Goal: Task Accomplishment & Management: Manage account settings

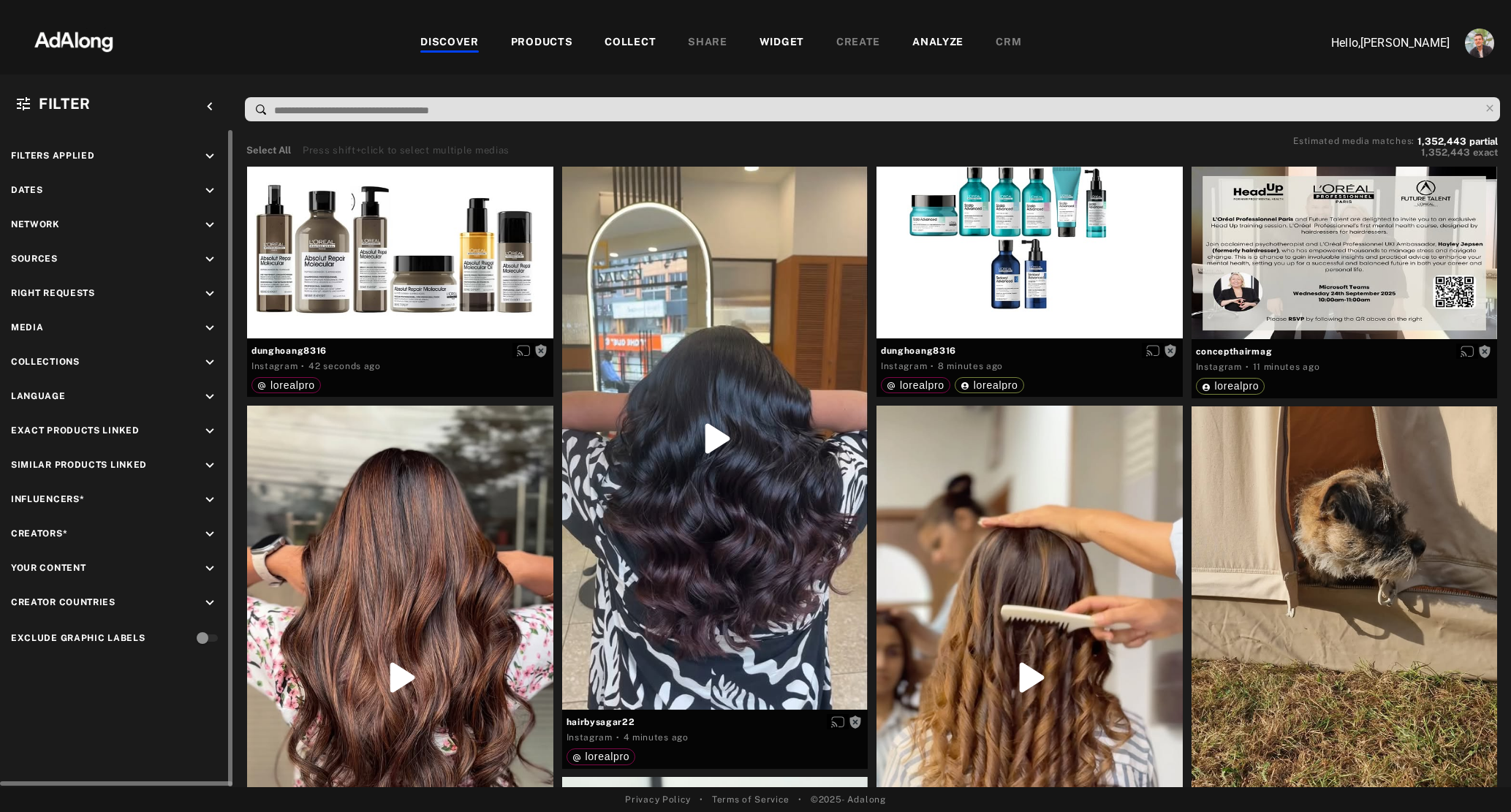
click at [205, 296] on icon "keyboard_arrow_down" at bounding box center [210, 294] width 16 height 16
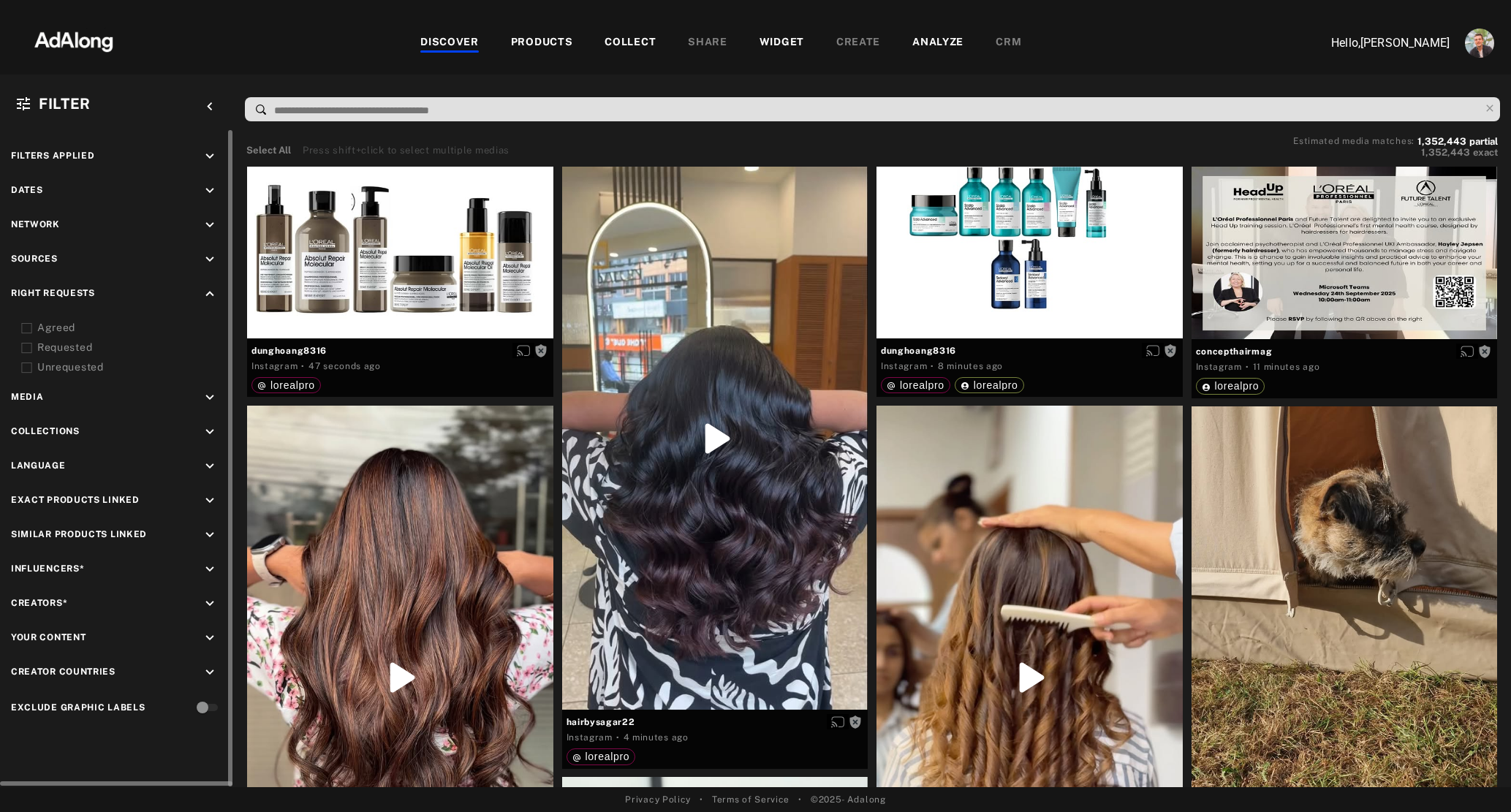
click at [37, 324] on div "Agreed" at bounding box center [130, 328] width 186 height 16
click at [37, 343] on div "Requested" at bounding box center [130, 347] width 186 height 16
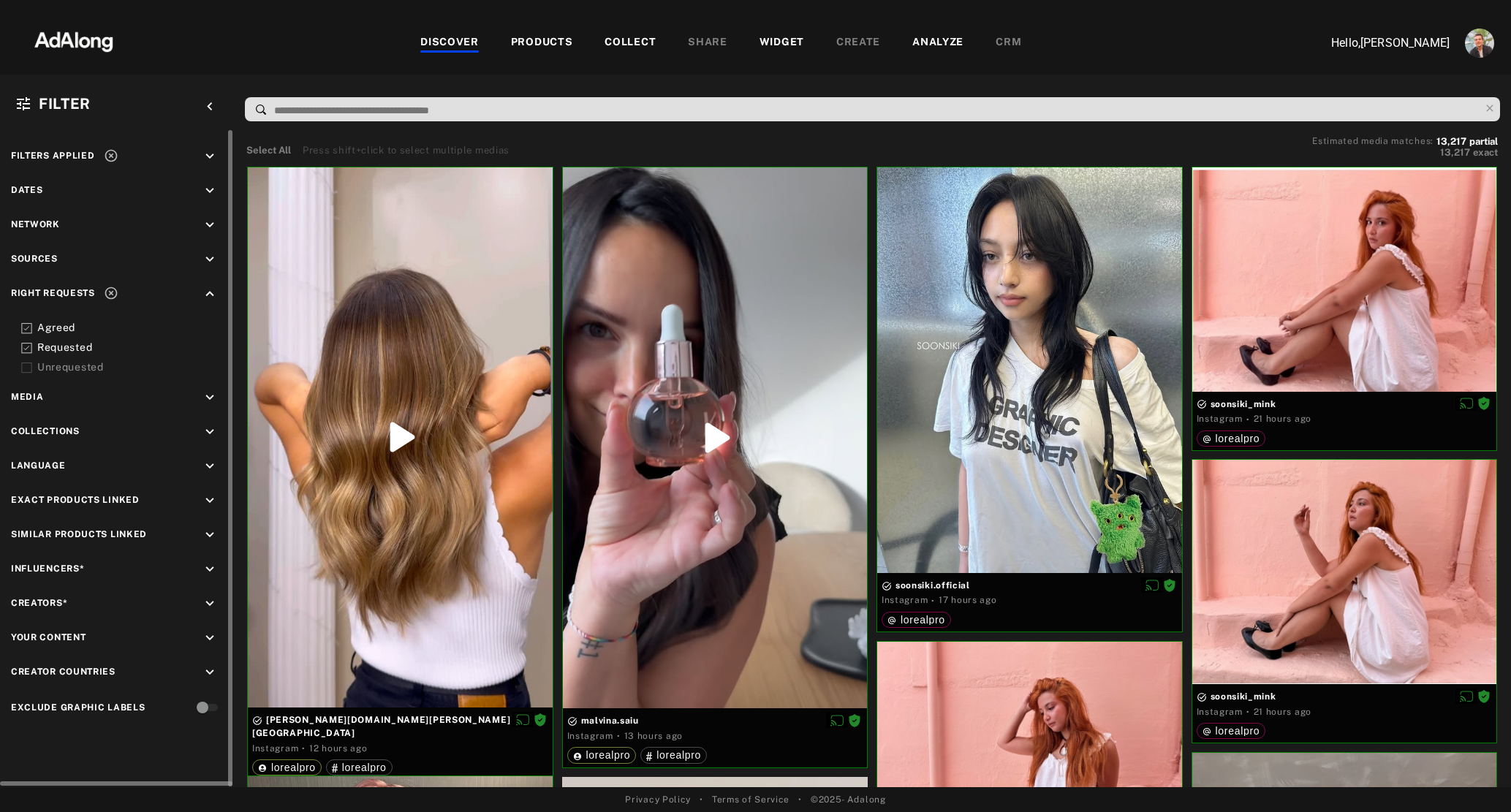
click at [210, 190] on icon "keyboard_arrow_down" at bounding box center [210, 191] width 16 height 16
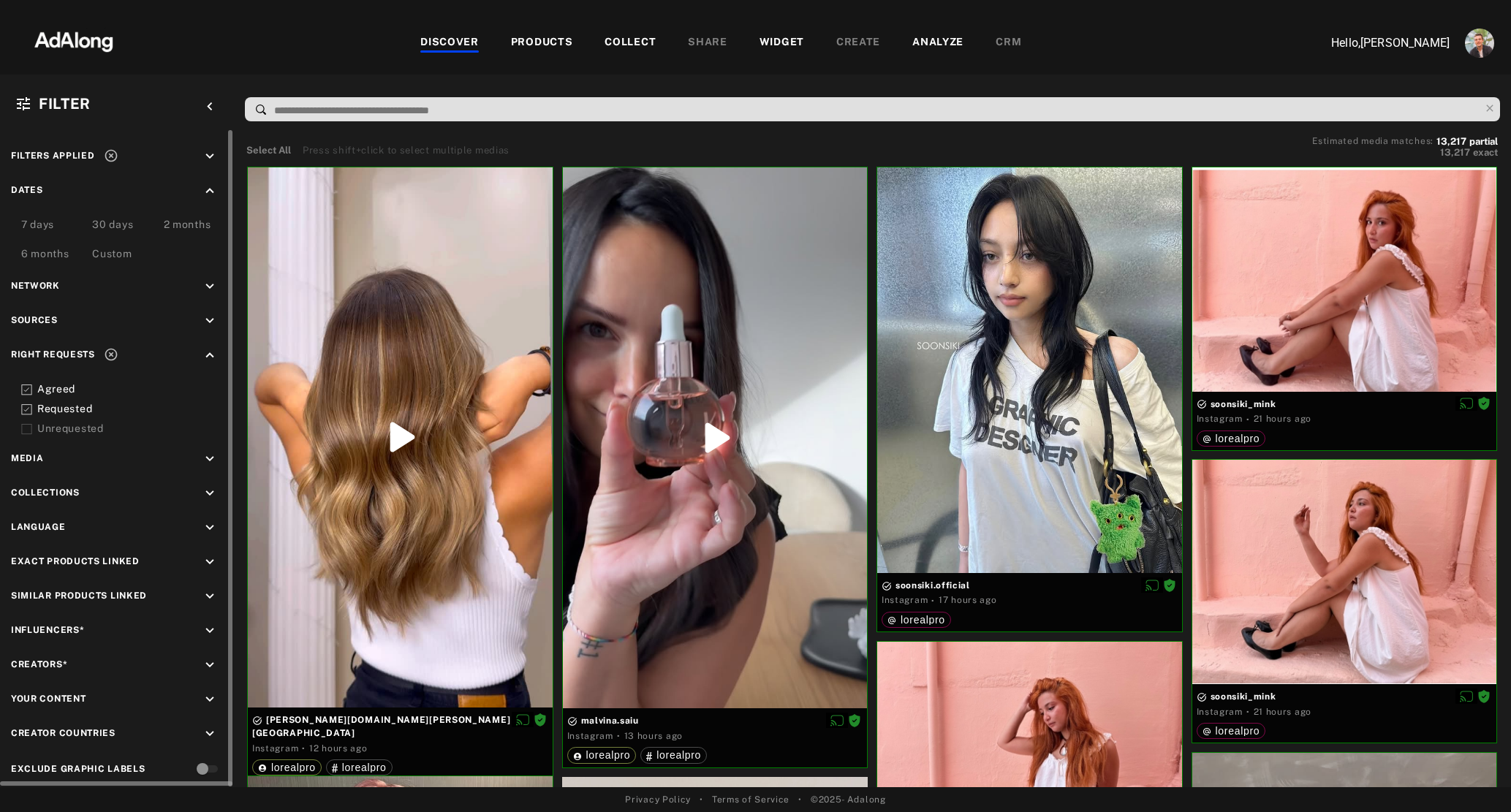
click at [104, 254] on div "Custom" at bounding box center [112, 255] width 39 height 17
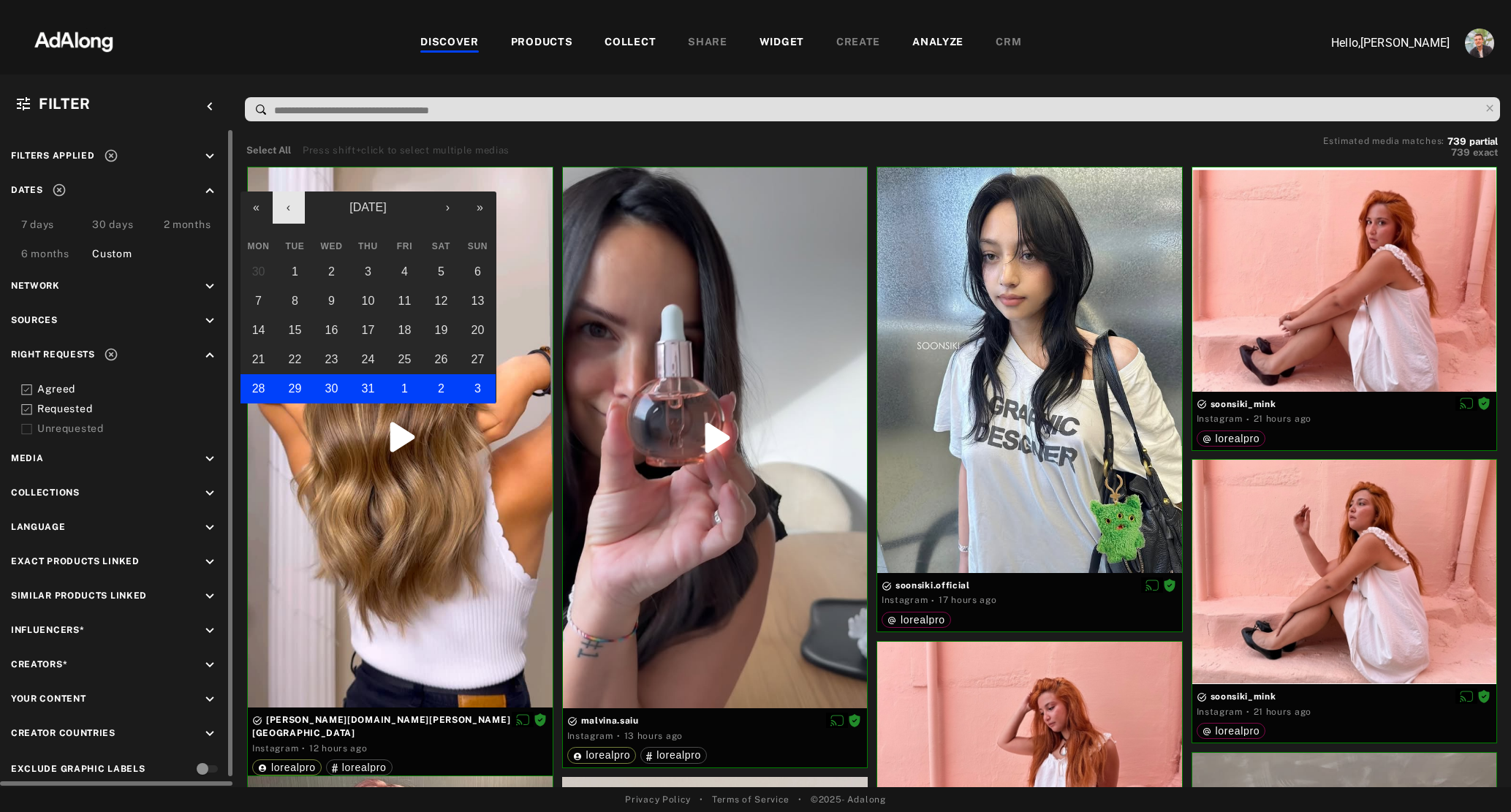
click at [292, 217] on button "‹" at bounding box center [288, 207] width 32 height 32
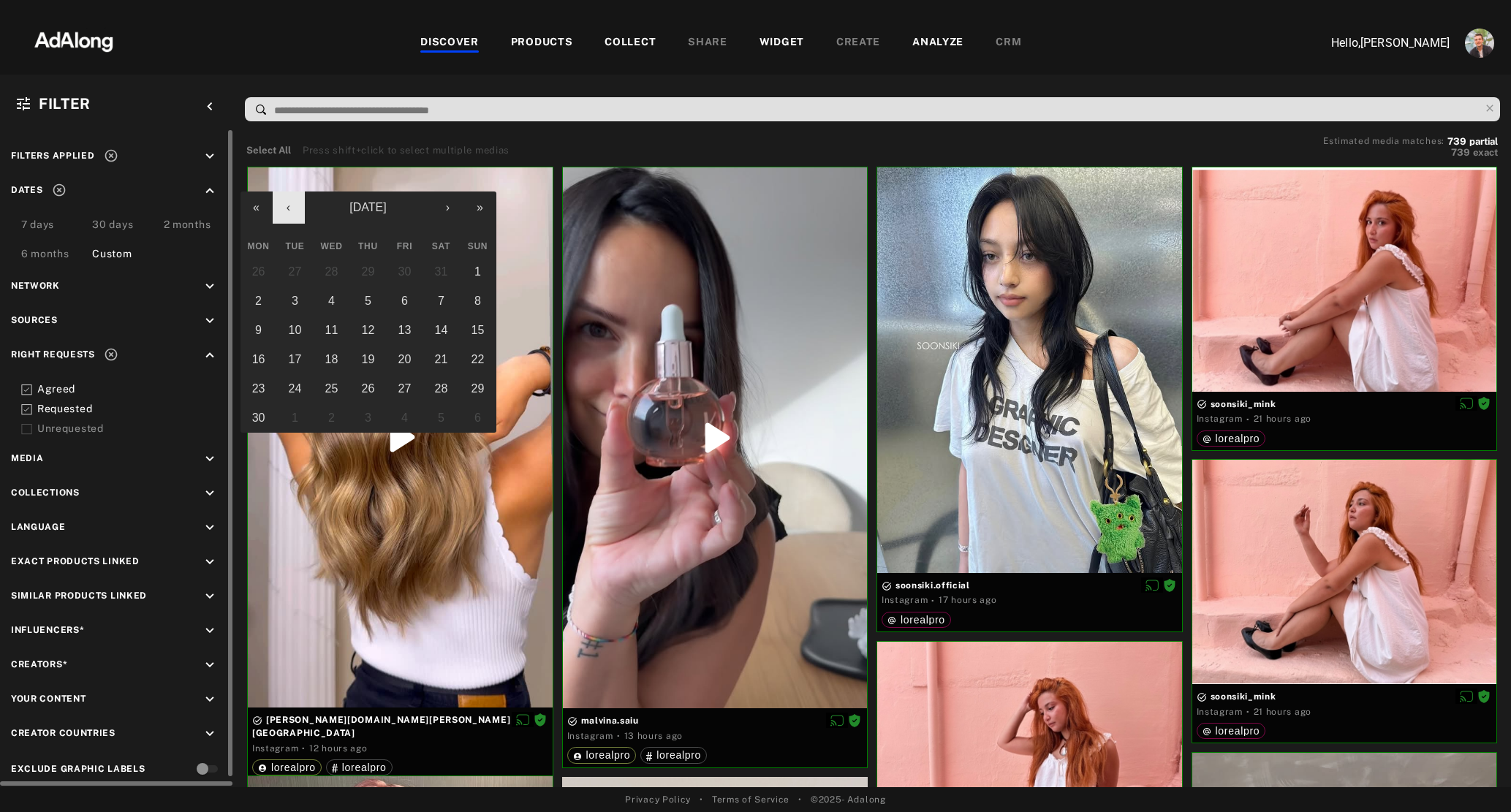
click at [292, 217] on button "‹" at bounding box center [288, 207] width 32 height 32
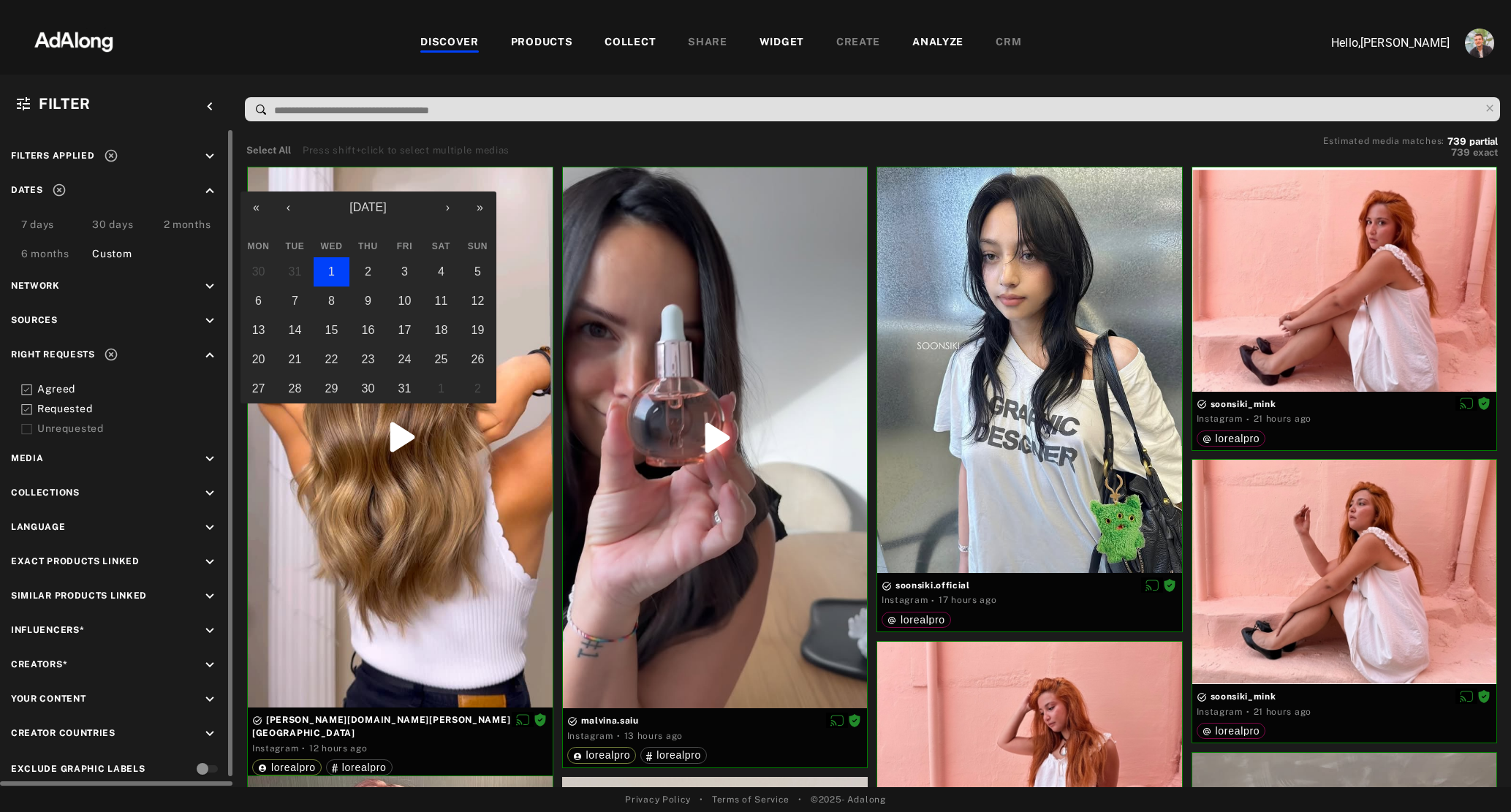
click at [338, 270] on button "1" at bounding box center [332, 272] width 37 height 30
click at [450, 218] on button "›" at bounding box center [448, 207] width 32 height 32
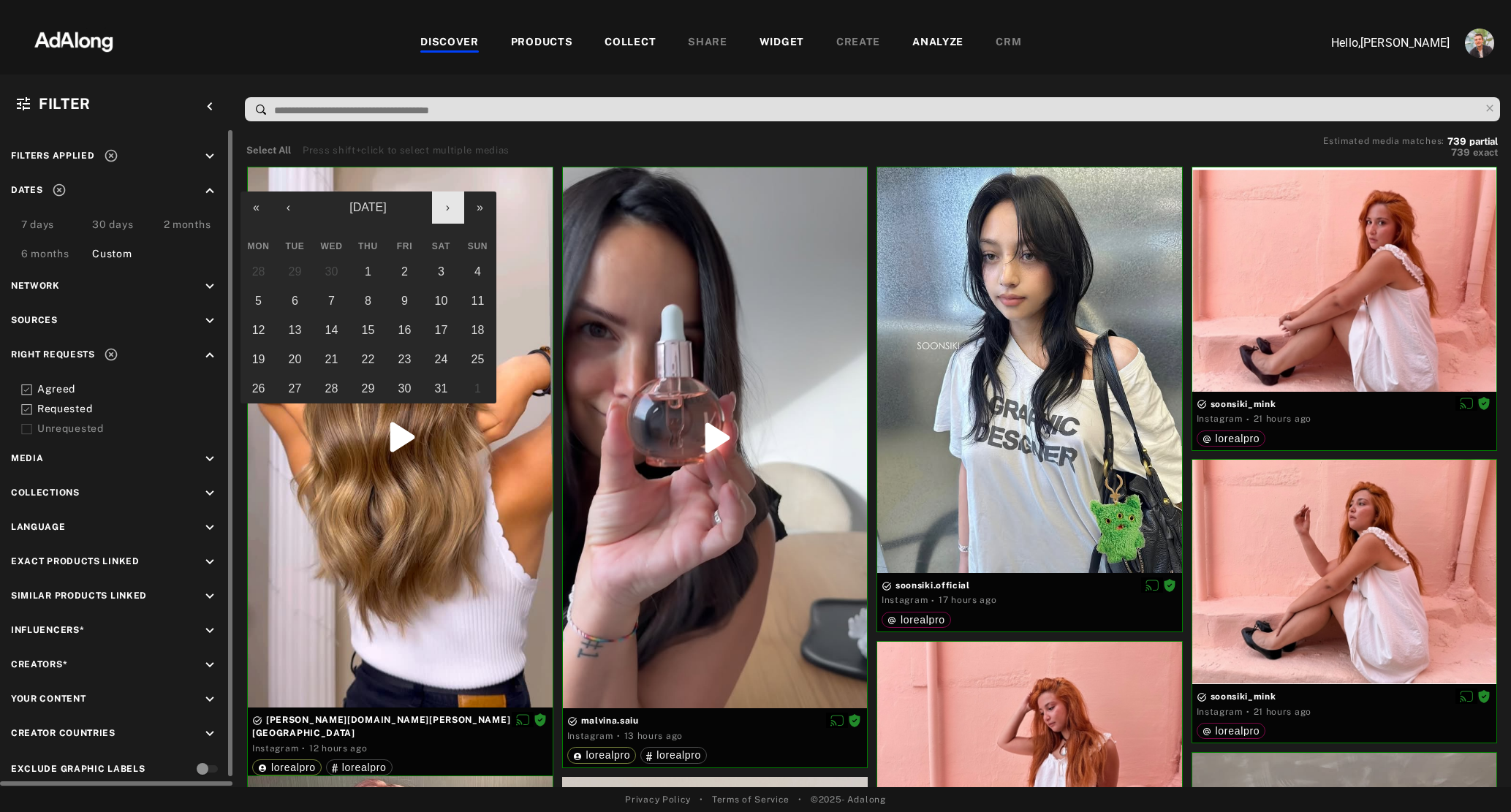
click at [450, 218] on button "›" at bounding box center [448, 207] width 32 height 32
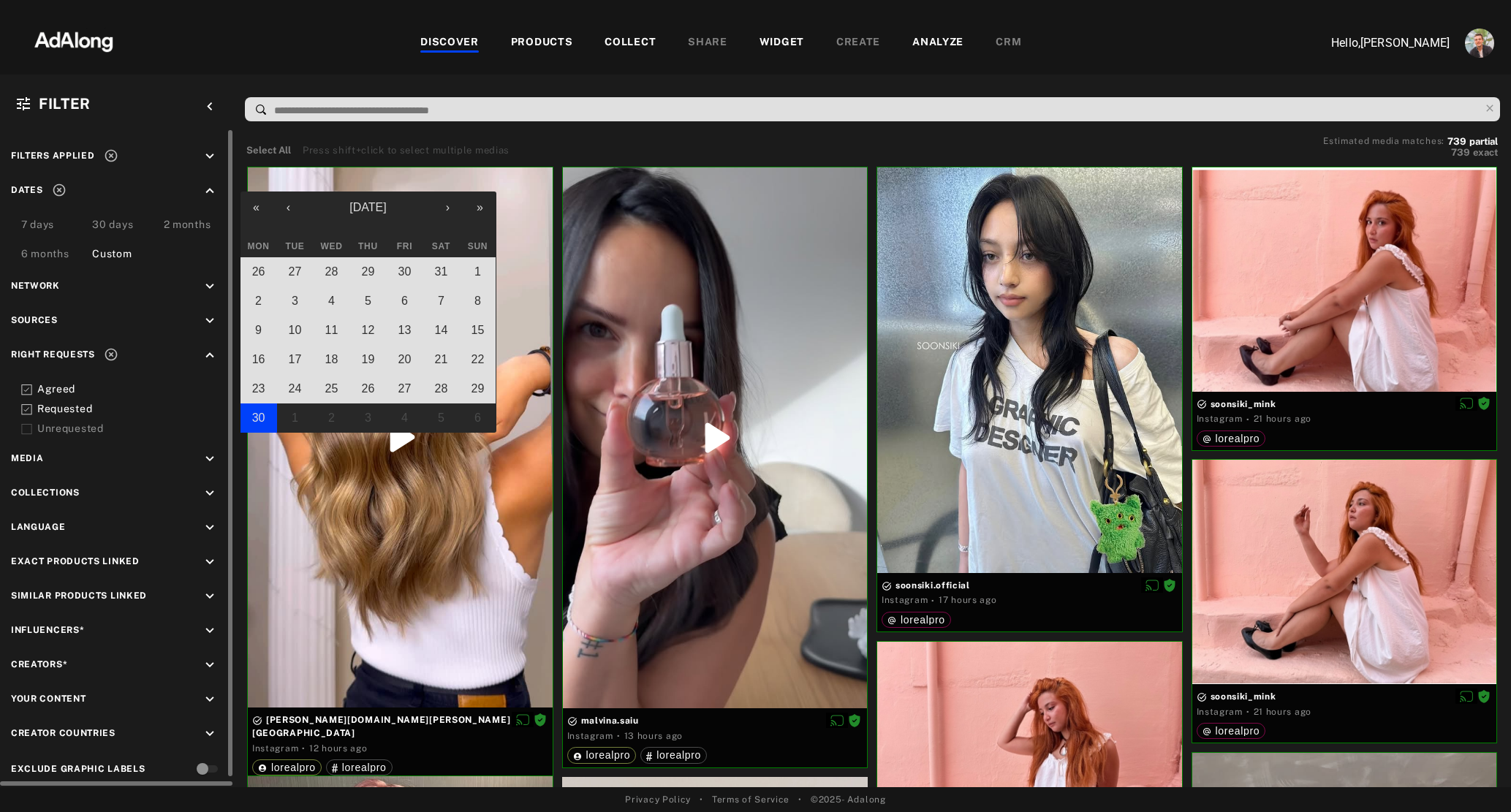
click at [264, 420] on button "30" at bounding box center [259, 418] width 37 height 30
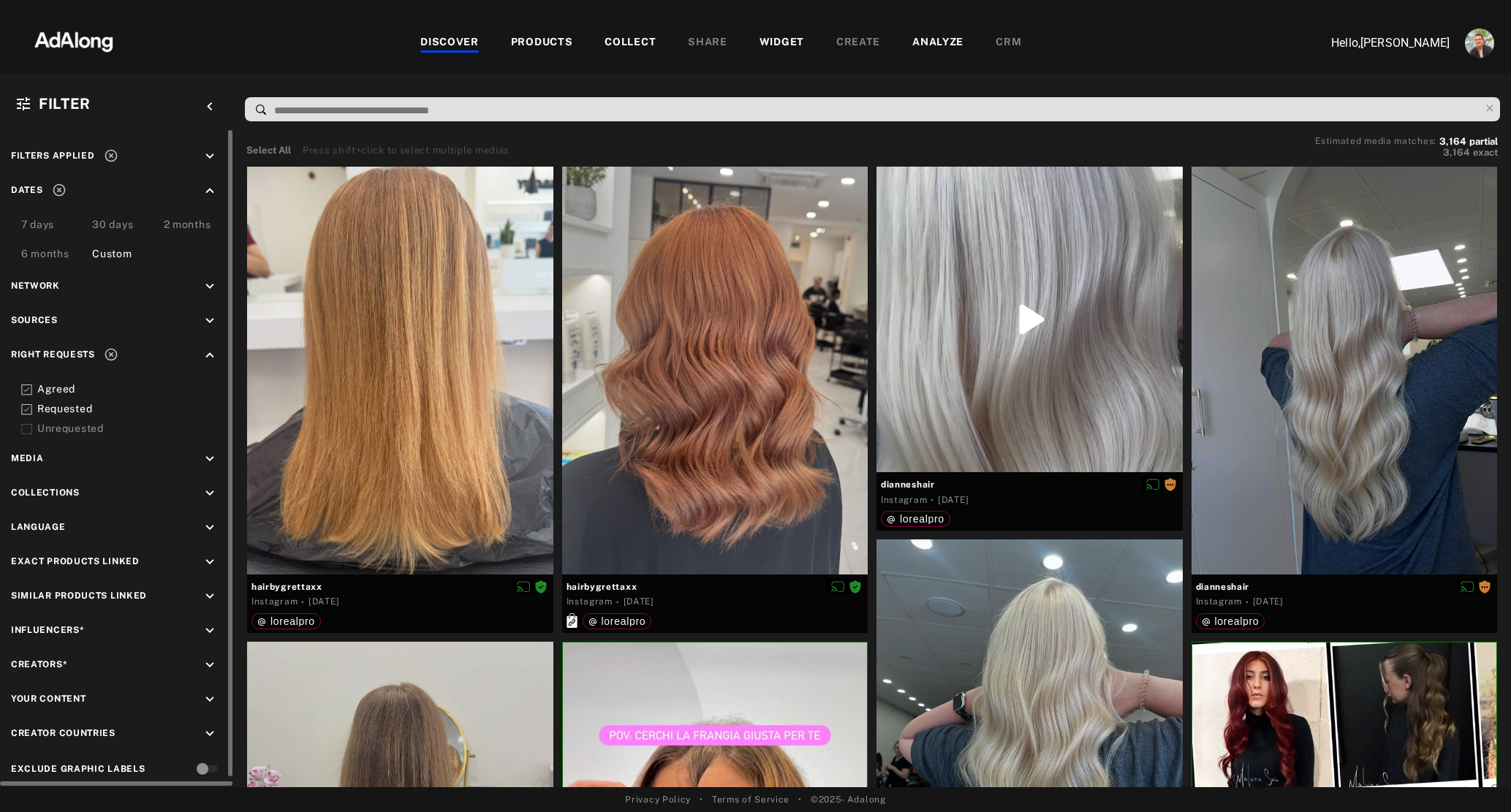
click at [120, 249] on div "Custom" at bounding box center [112, 255] width 39 height 17
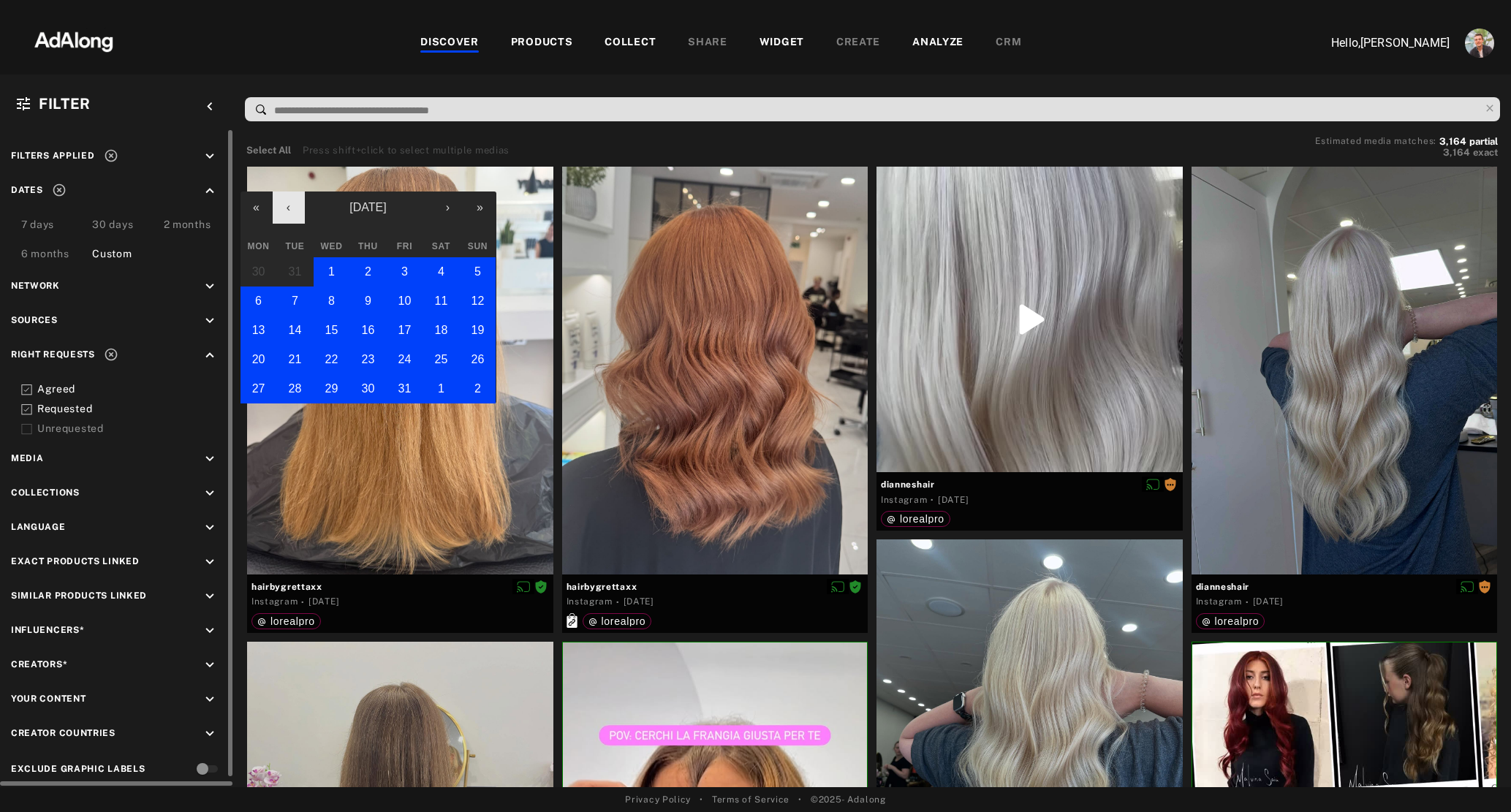
click at [288, 204] on button "‹" at bounding box center [288, 207] width 32 height 32
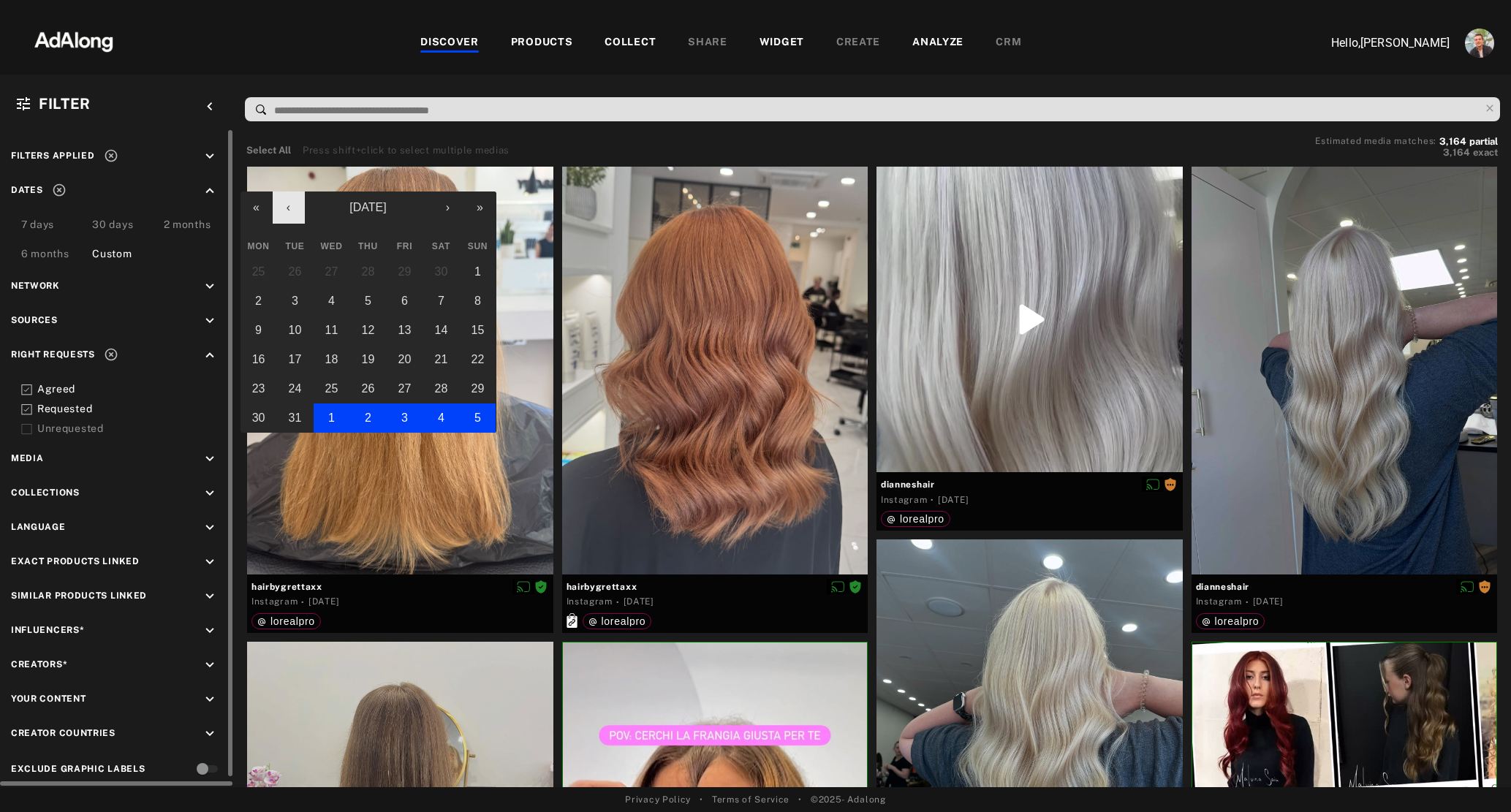
click at [288, 204] on button "‹" at bounding box center [288, 207] width 32 height 32
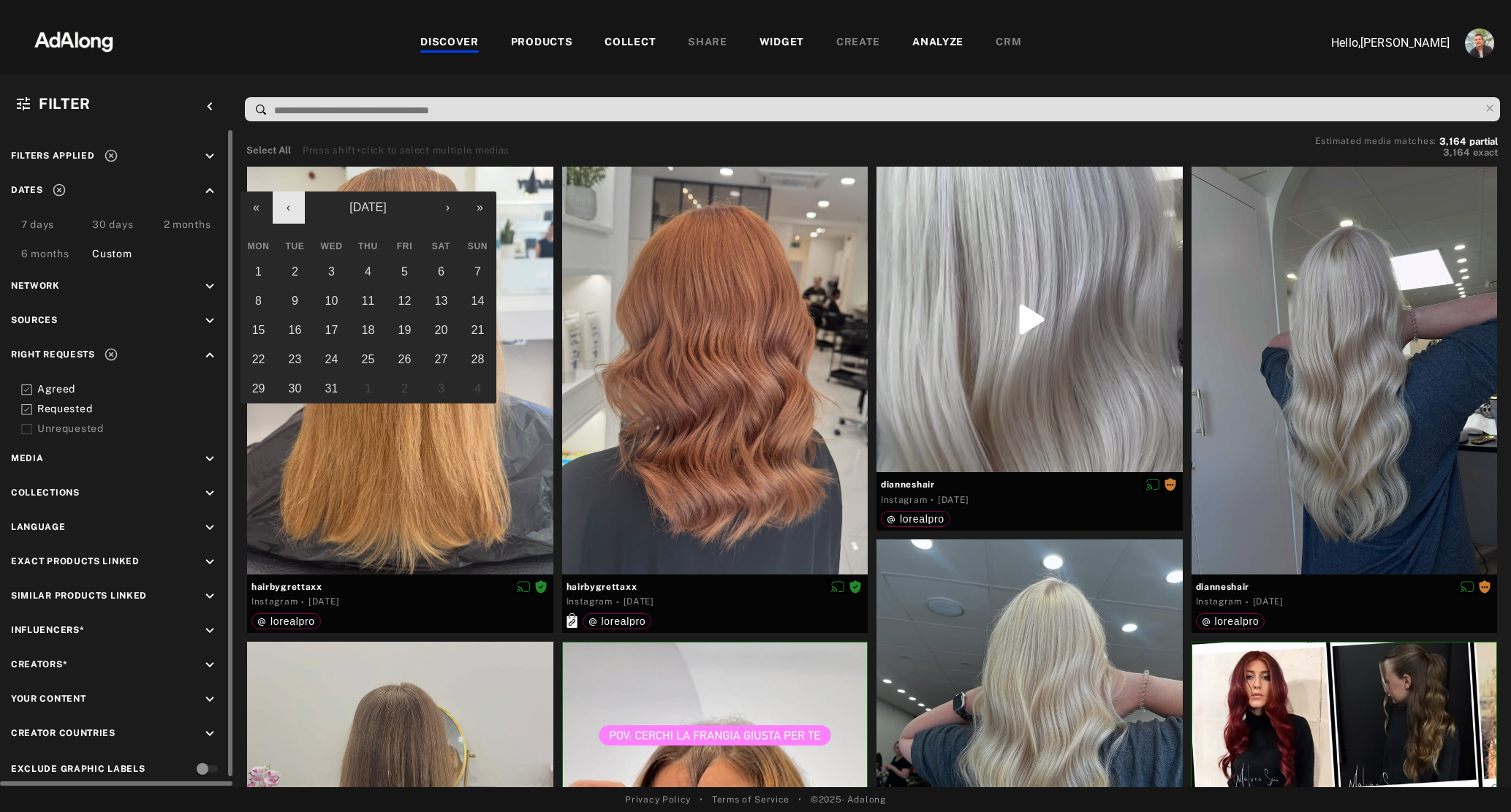
click at [288, 204] on button "‹" at bounding box center [288, 207] width 32 height 32
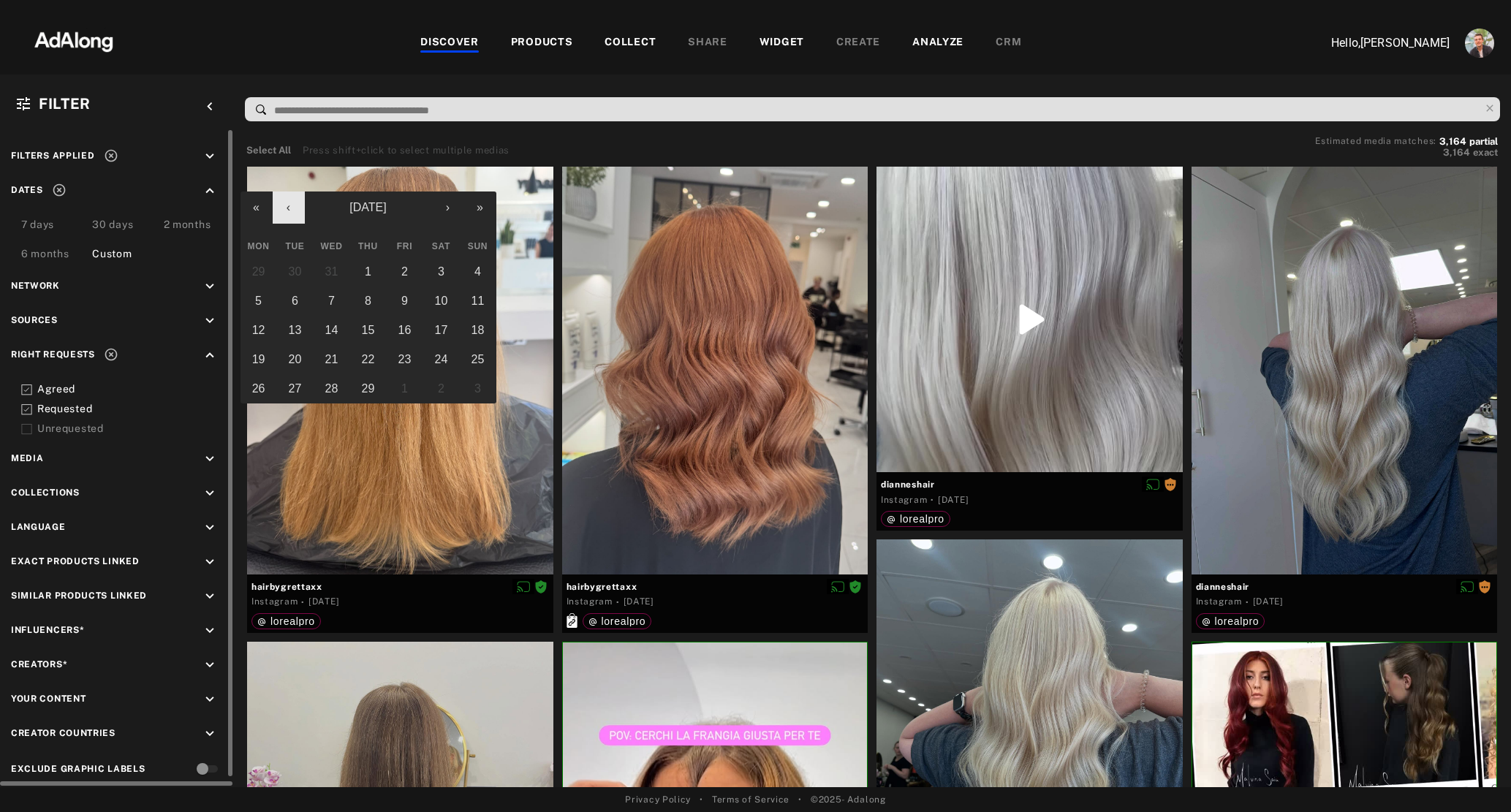
click at [289, 209] on button "‹" at bounding box center [288, 207] width 32 height 32
click at [262, 269] on button "1" at bounding box center [259, 272] width 37 height 30
click at [448, 213] on button "›" at bounding box center [448, 207] width 32 height 32
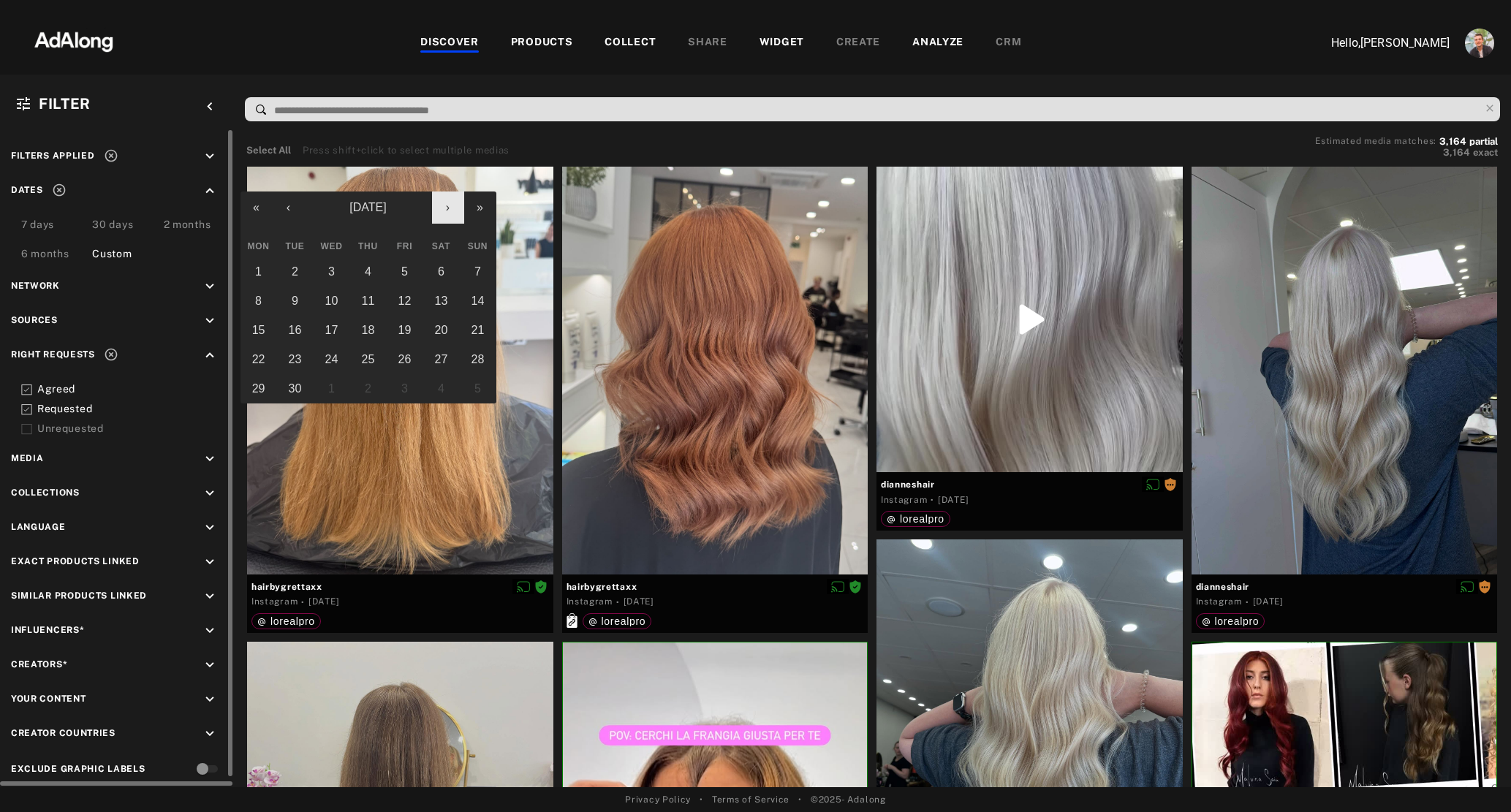
click at [448, 213] on button "›" at bounding box center [448, 207] width 32 height 32
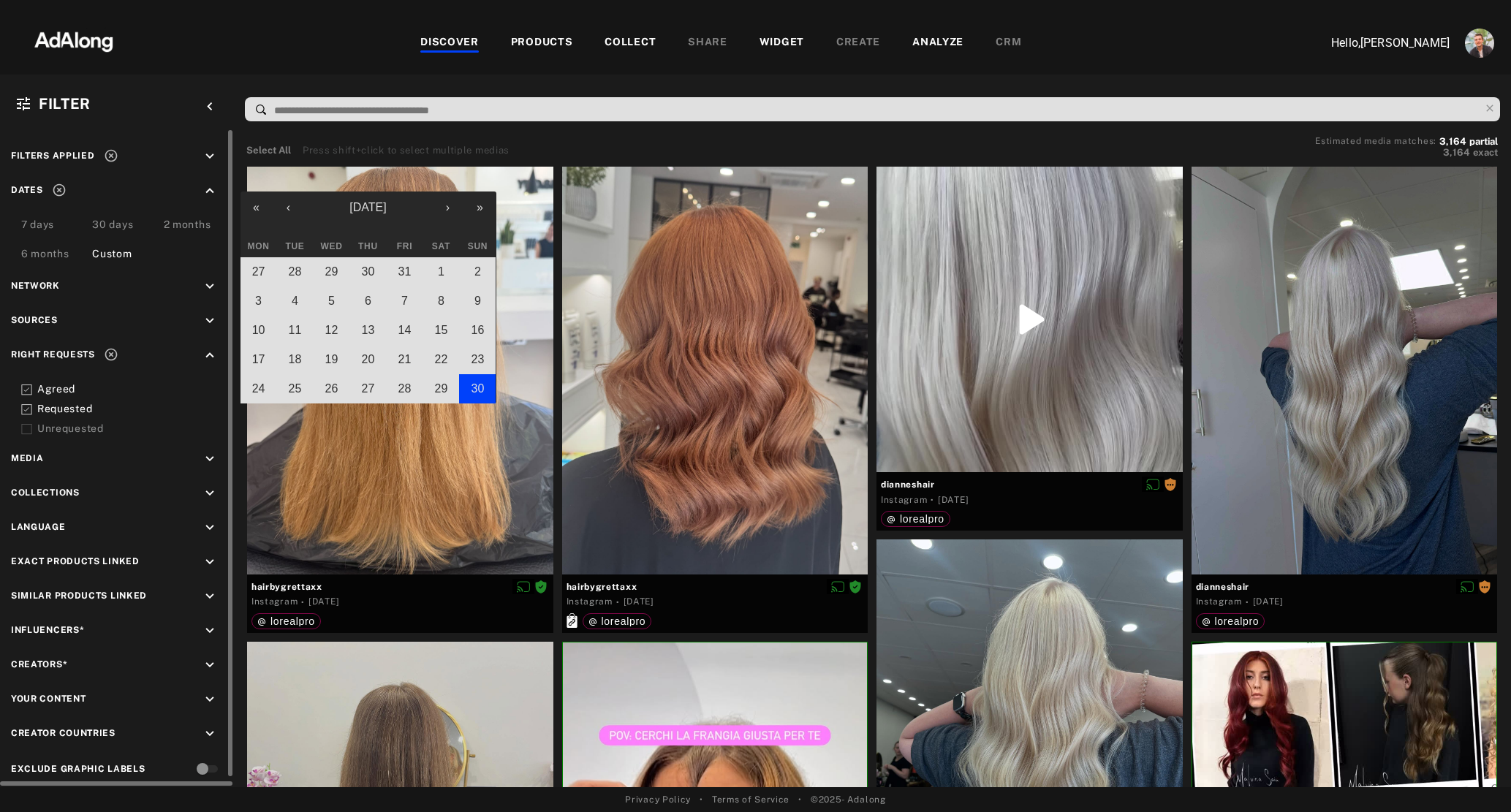
click at [480, 390] on abbr "30" at bounding box center [478, 388] width 13 height 12
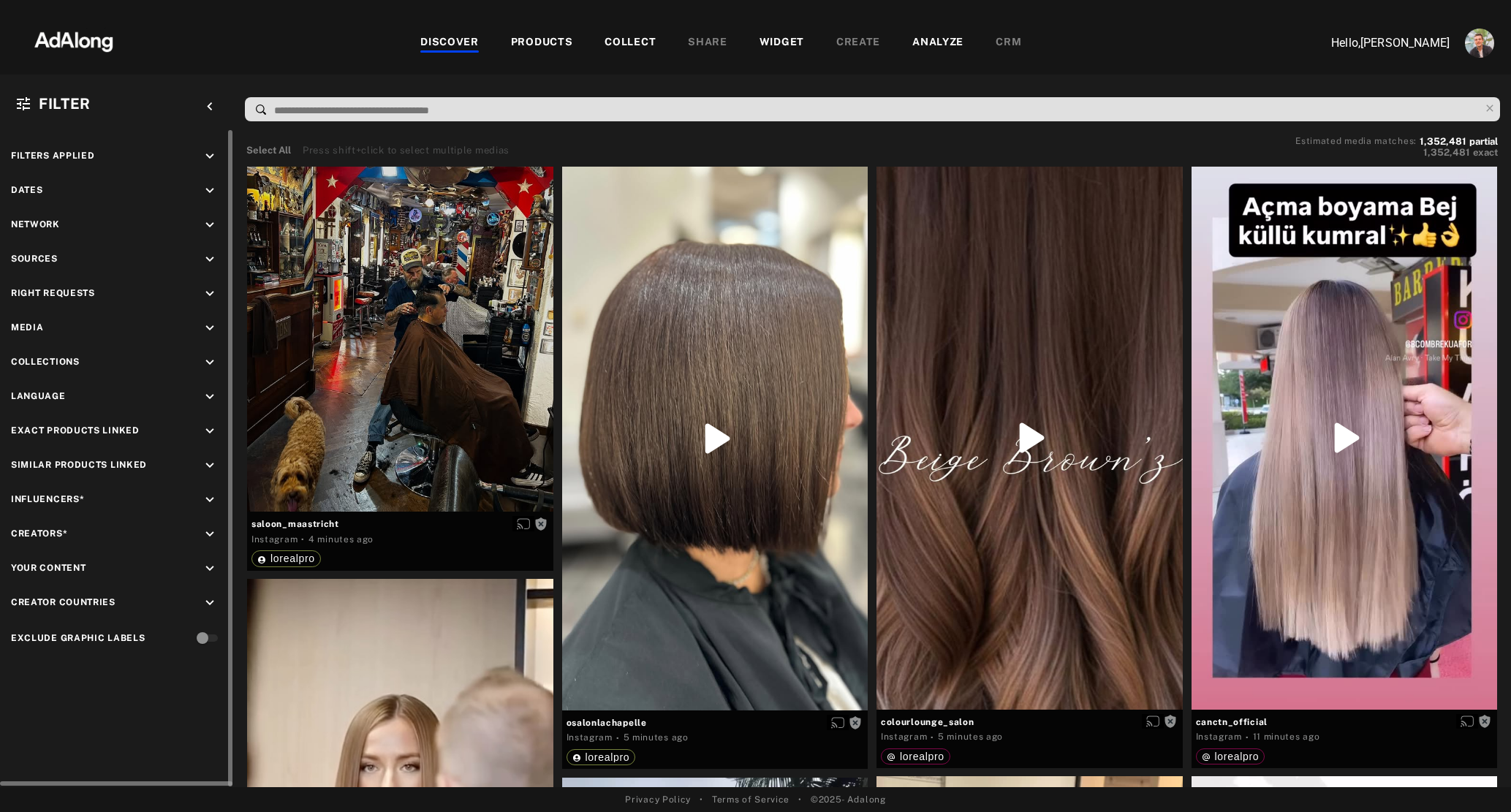
click at [209, 535] on icon "keyboard_arrow_down" at bounding box center [210, 534] width 16 height 16
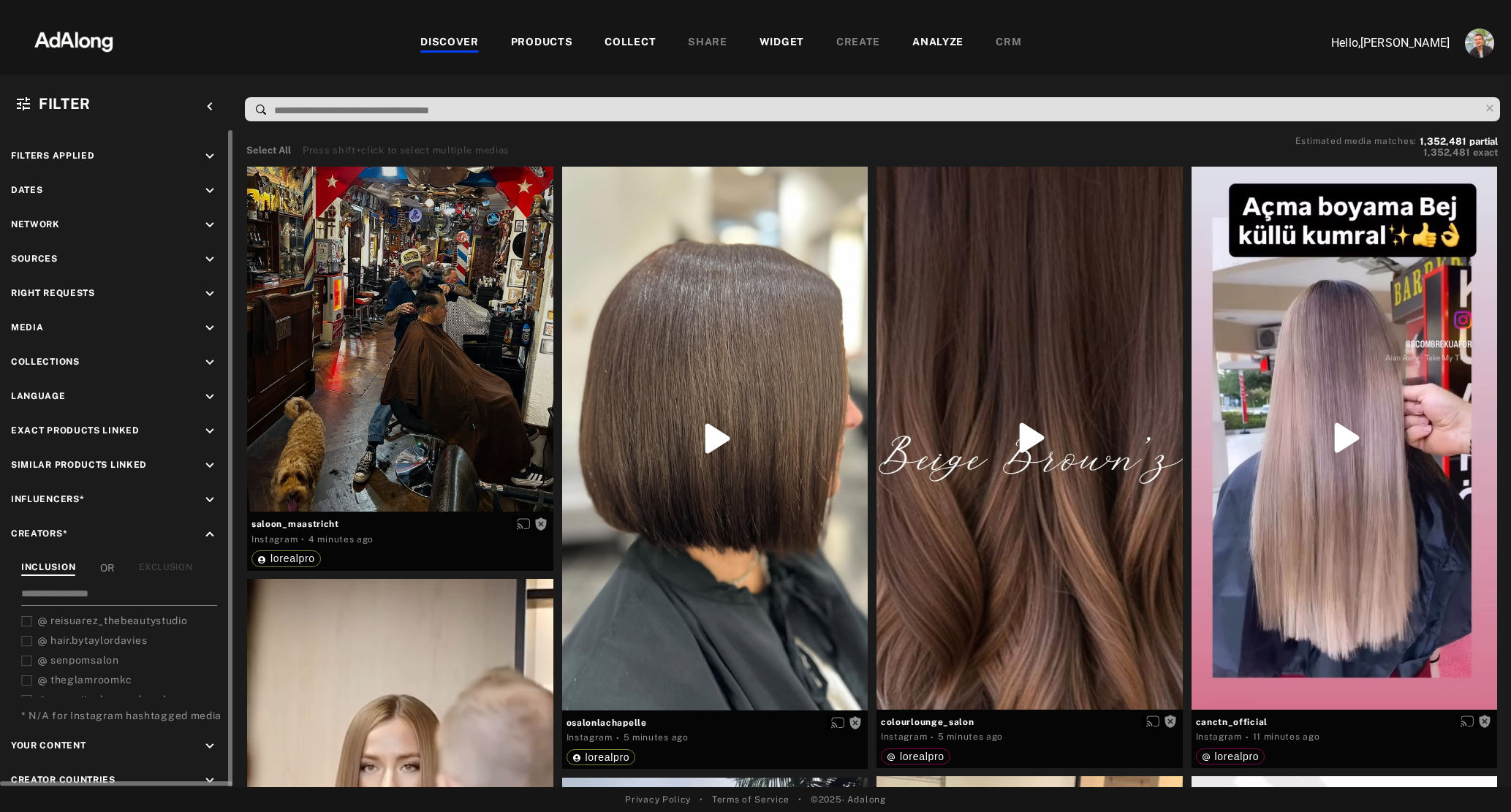
click at [89, 592] on input at bounding box center [119, 596] width 196 height 20
type input "******"
click at [25, 681] on icon at bounding box center [26, 680] width 11 height 11
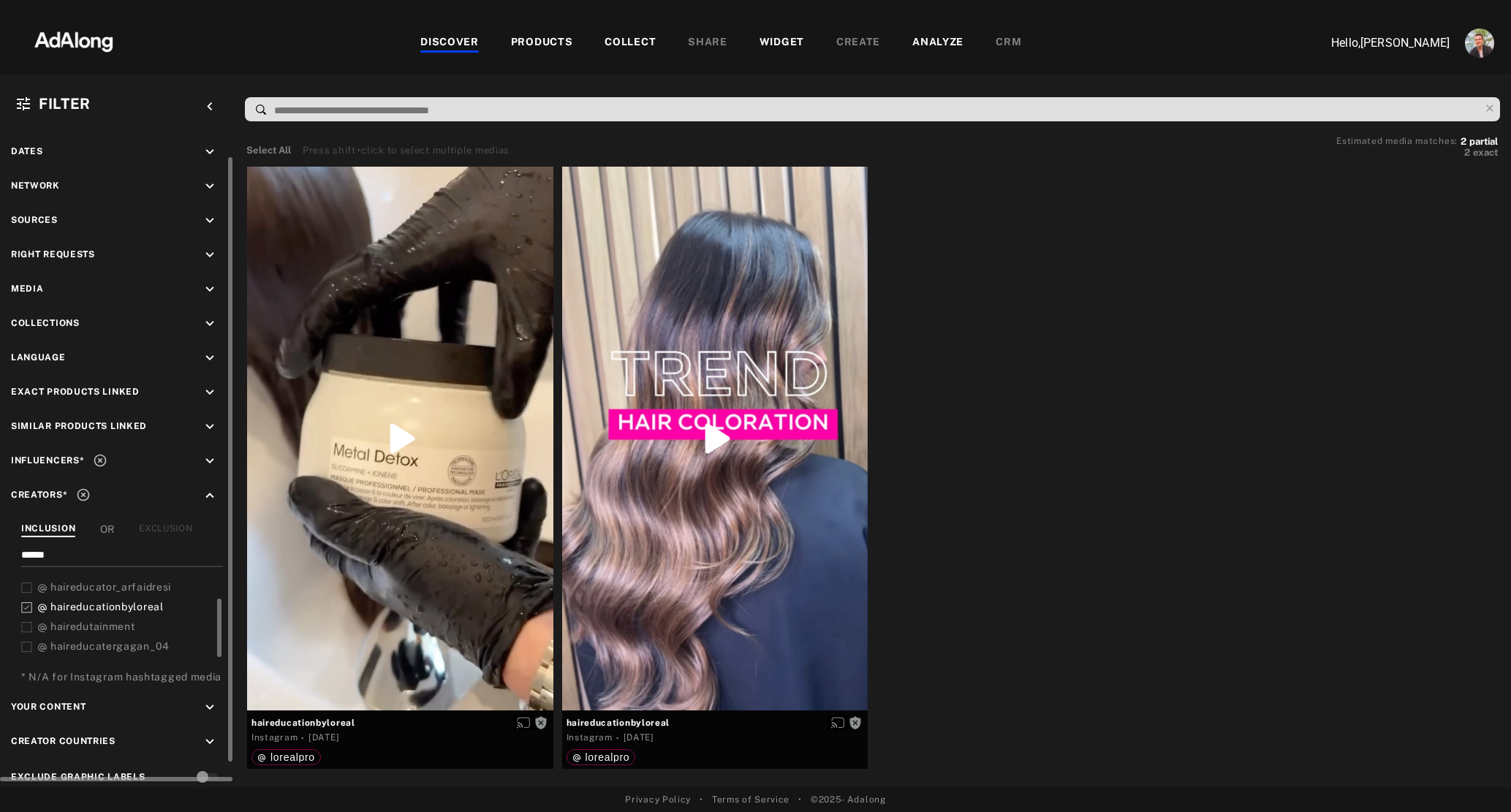
scroll to position [39, 0]
click at [618, 44] on div "COLLECT" at bounding box center [630, 43] width 51 height 17
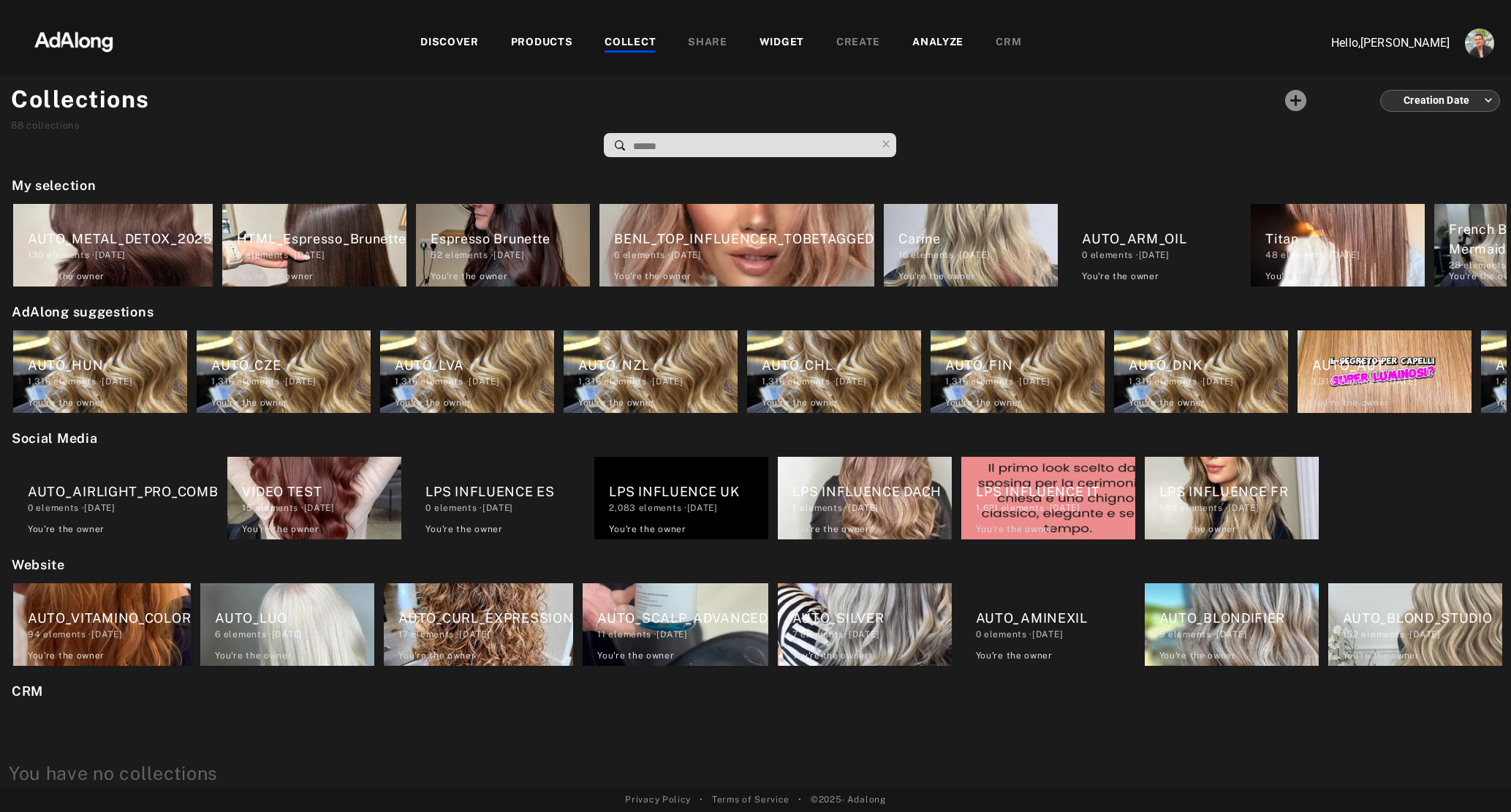
click at [651, 136] on input at bounding box center [753, 146] width 244 height 20
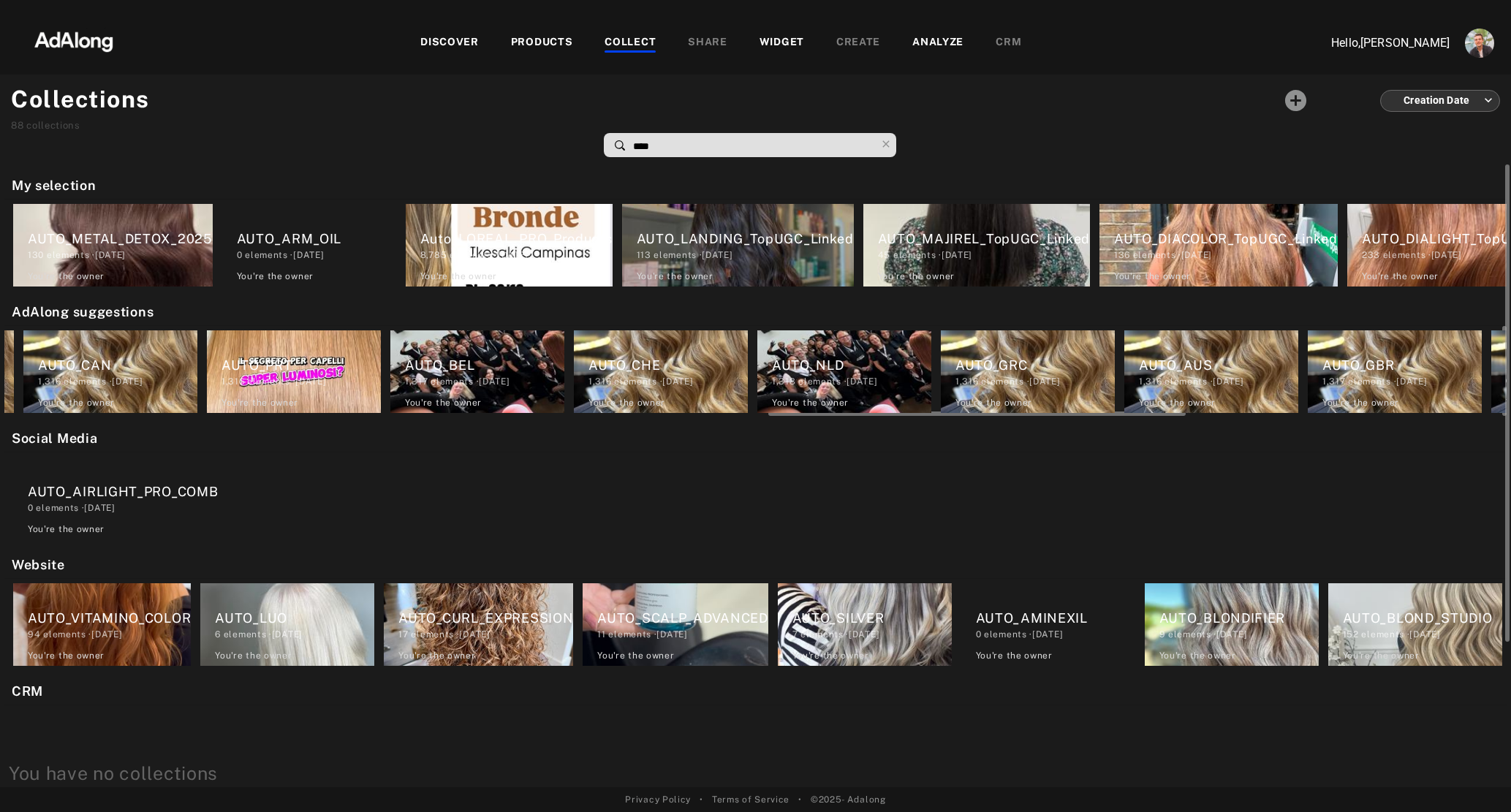
scroll to position [0, 2745]
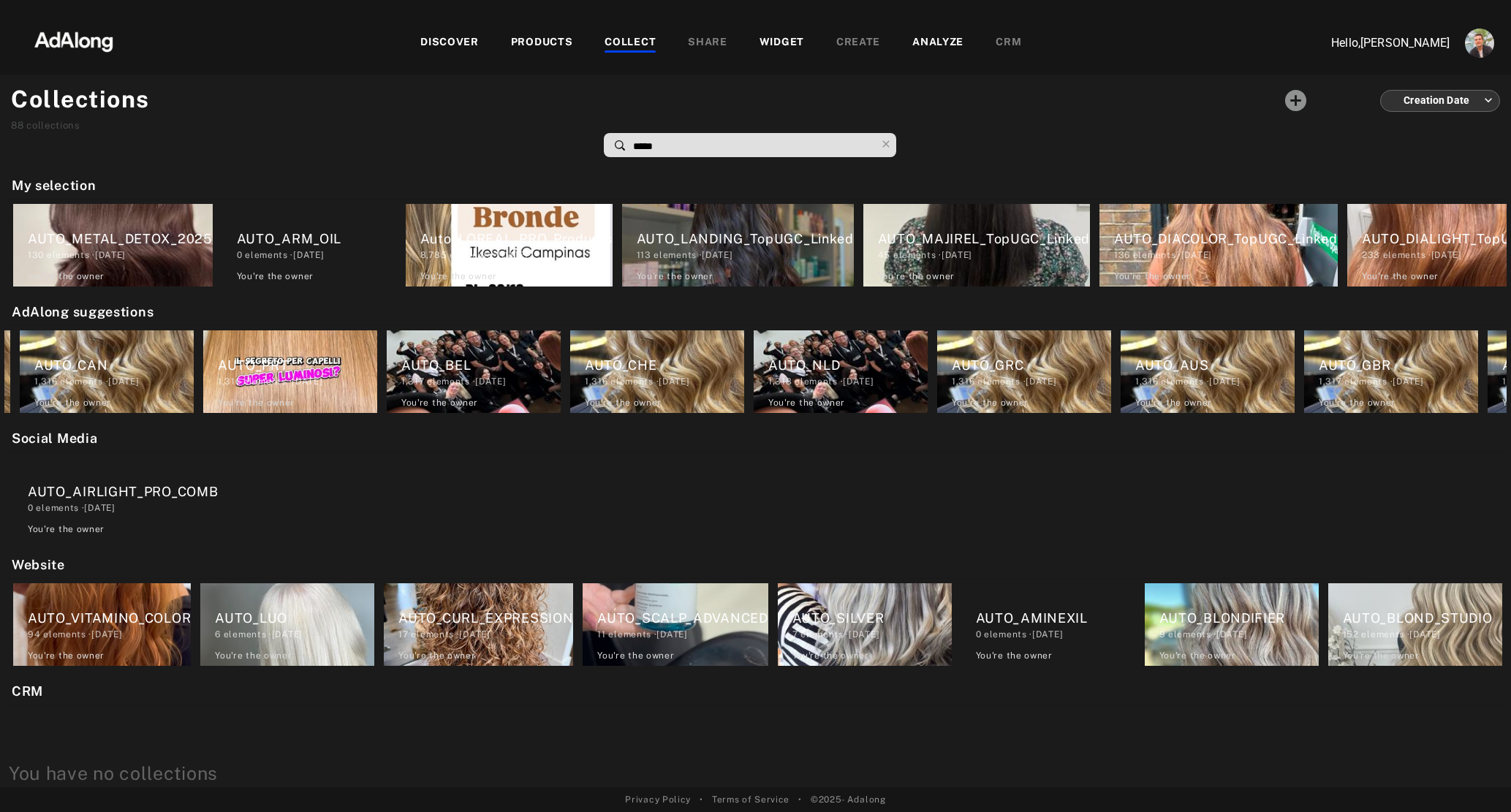
type input "******"
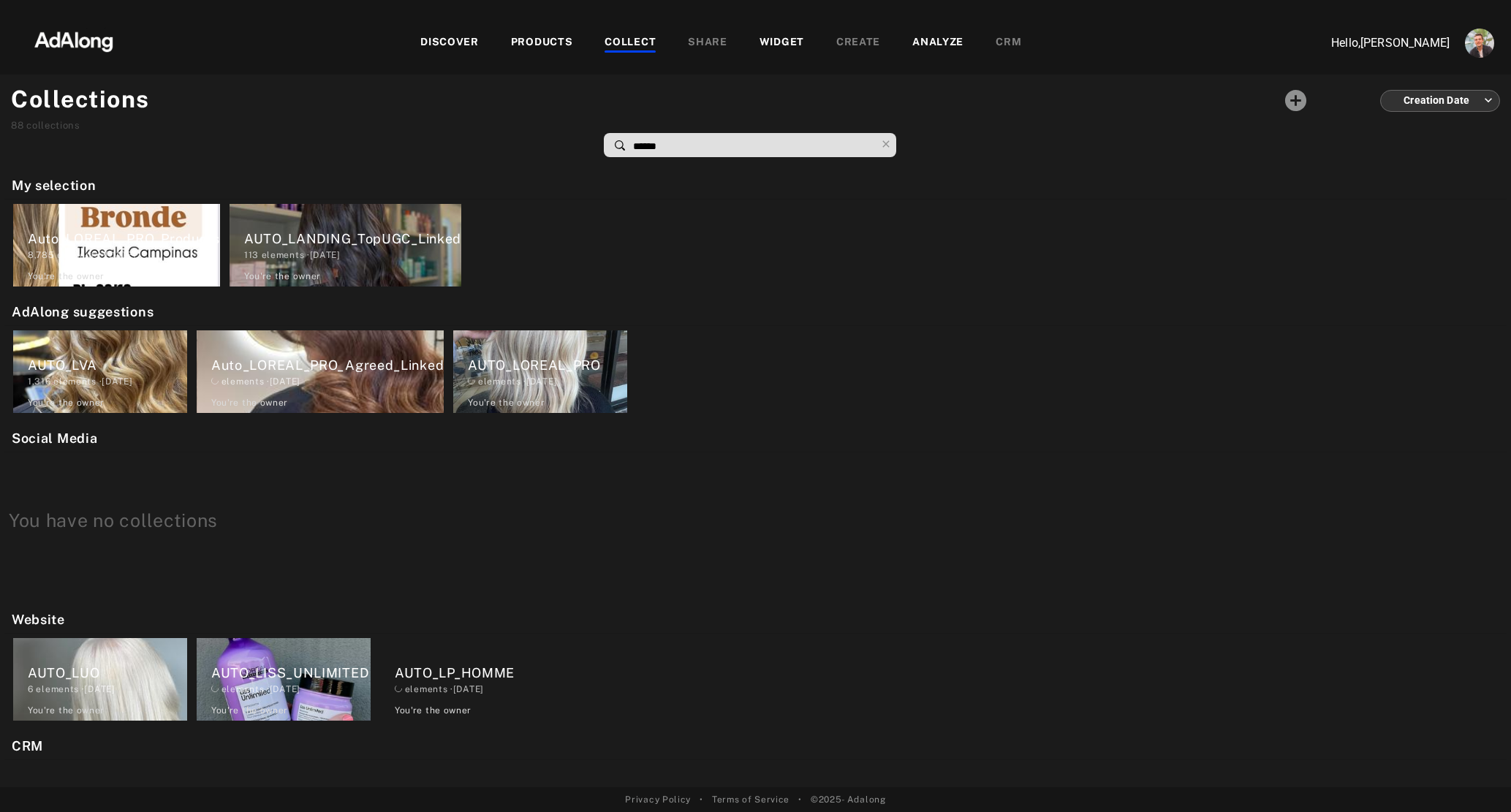
scroll to position [0, 0]
click at [542, 363] on div "AUTO_LOREAL_PRO" at bounding box center [548, 365] width 159 height 20
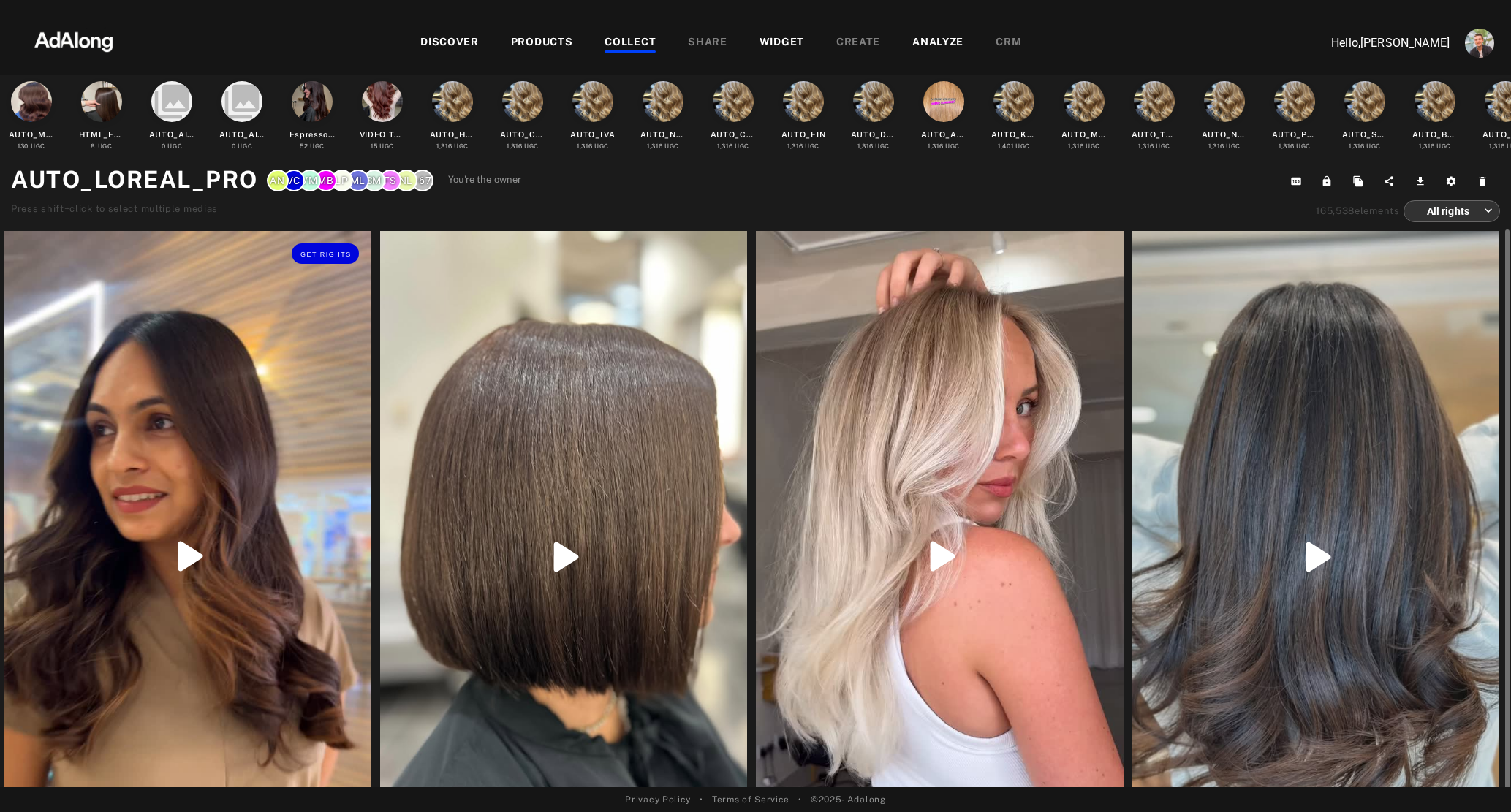
click at [190, 454] on div "Get rights" at bounding box center [187, 556] width 367 height 651
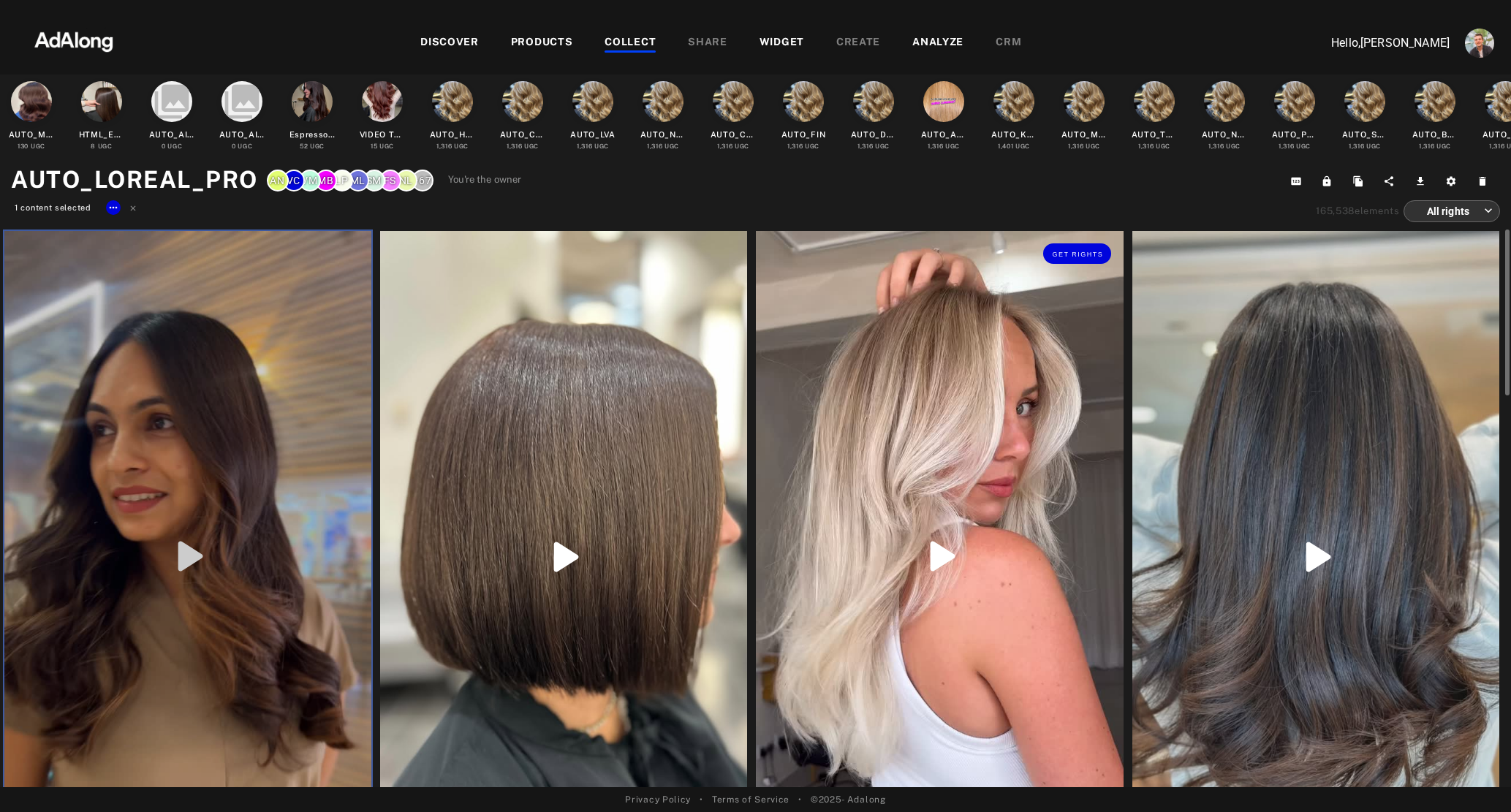
click at [934, 437] on div "Get rights" at bounding box center [939, 556] width 367 height 651
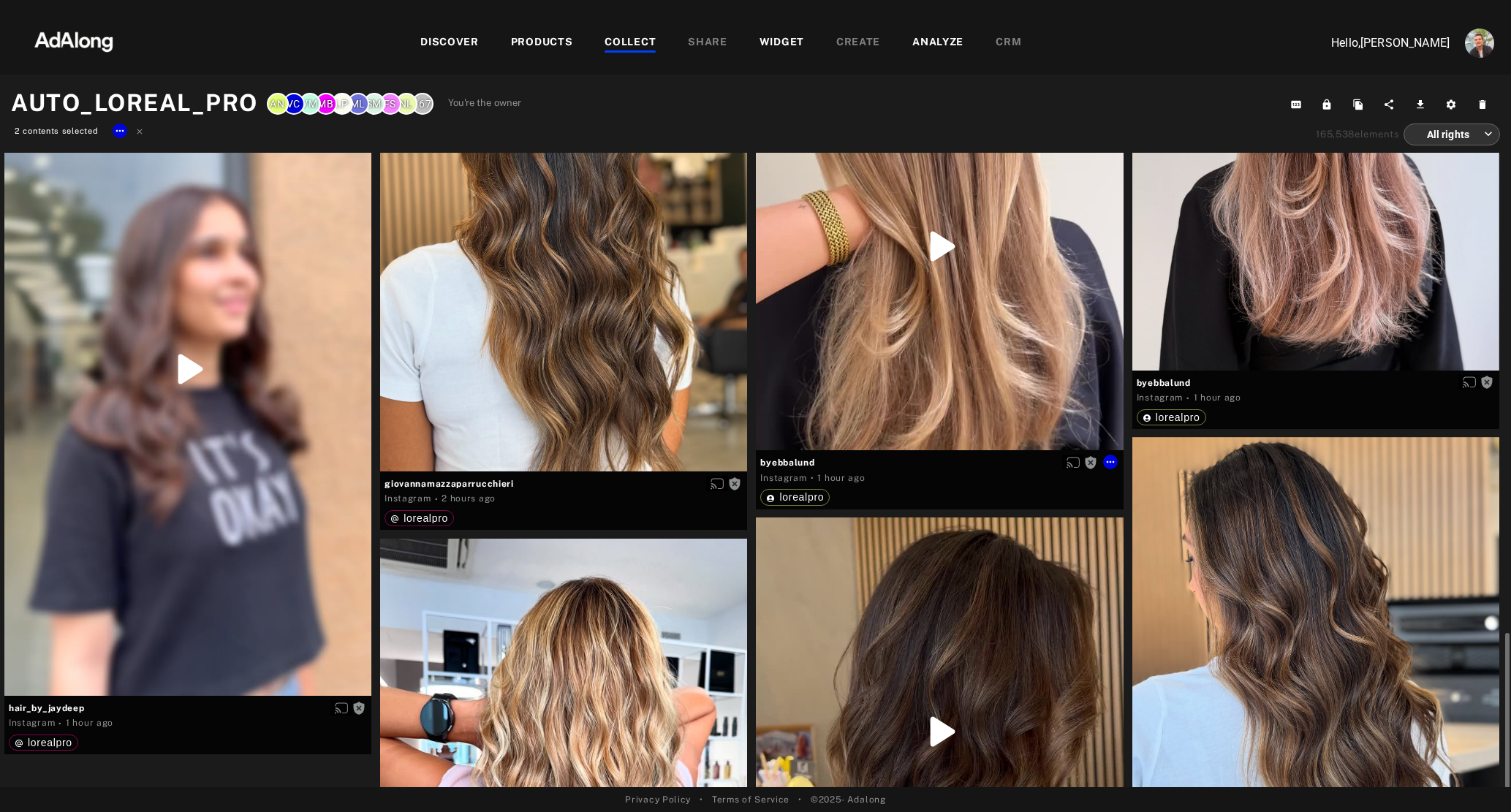
scroll to position [2104, 0]
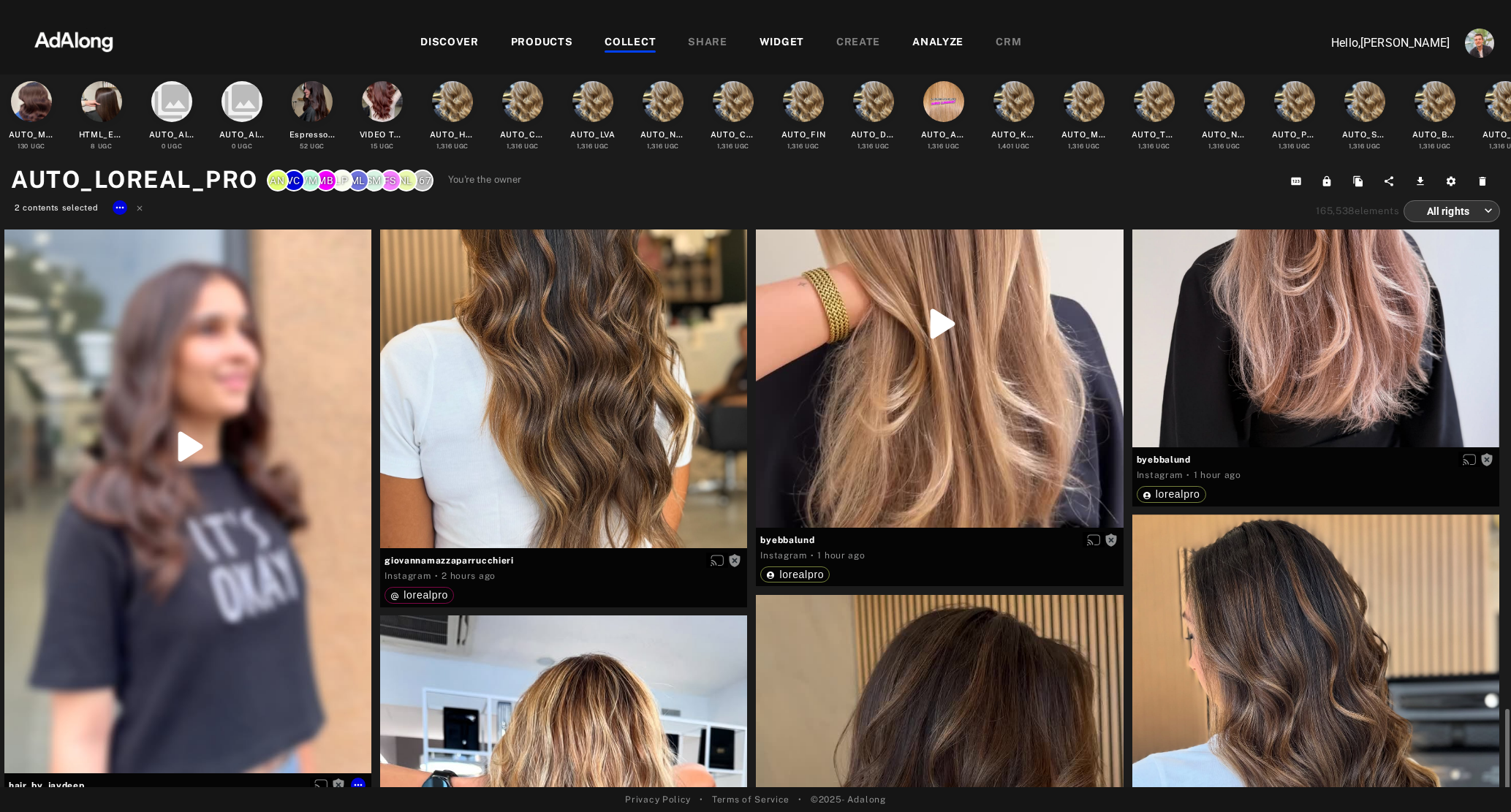
click at [190, 635] on div "Get rights" at bounding box center [187, 446] width 367 height 653
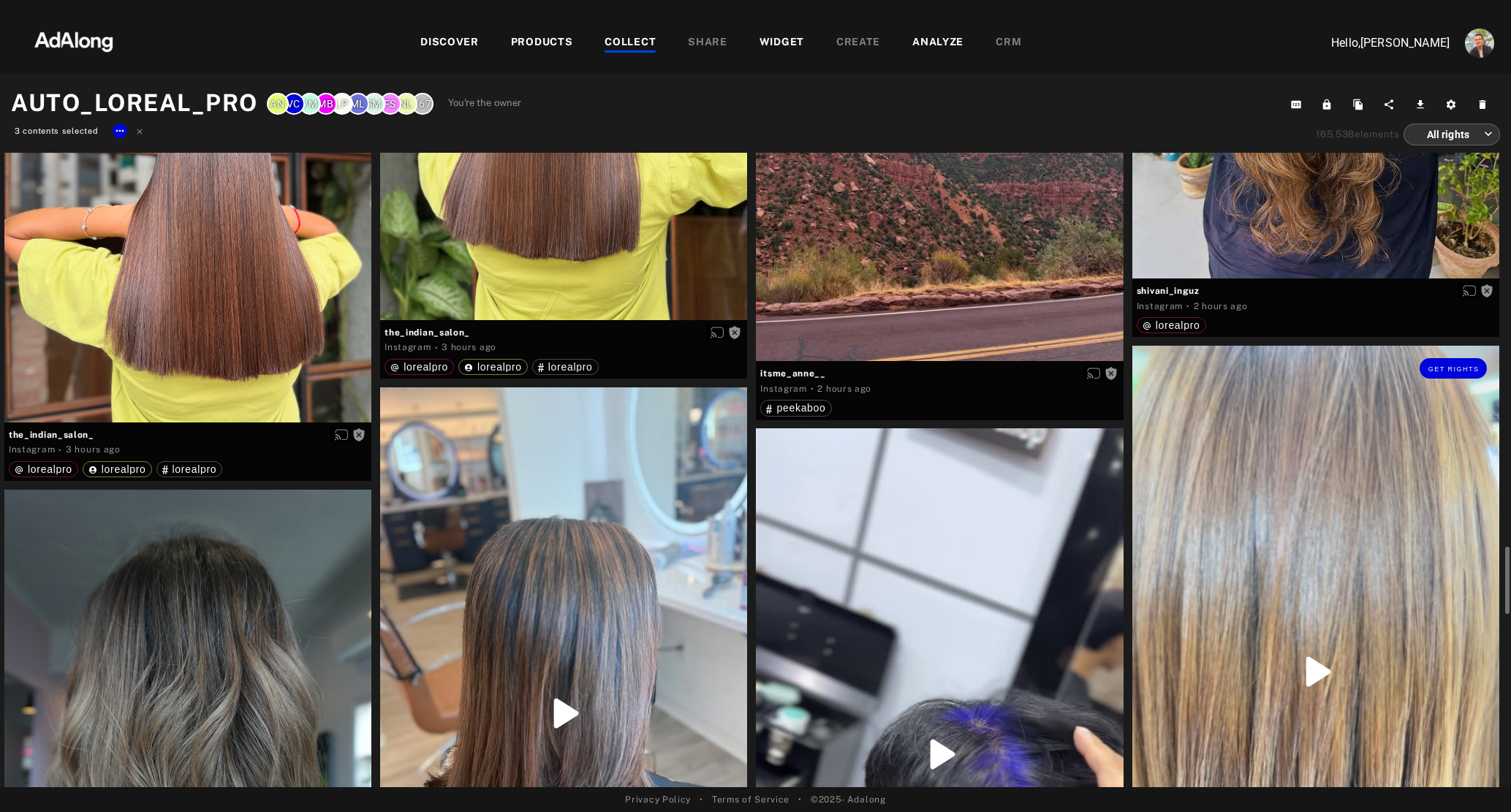
scroll to position [3834, 0]
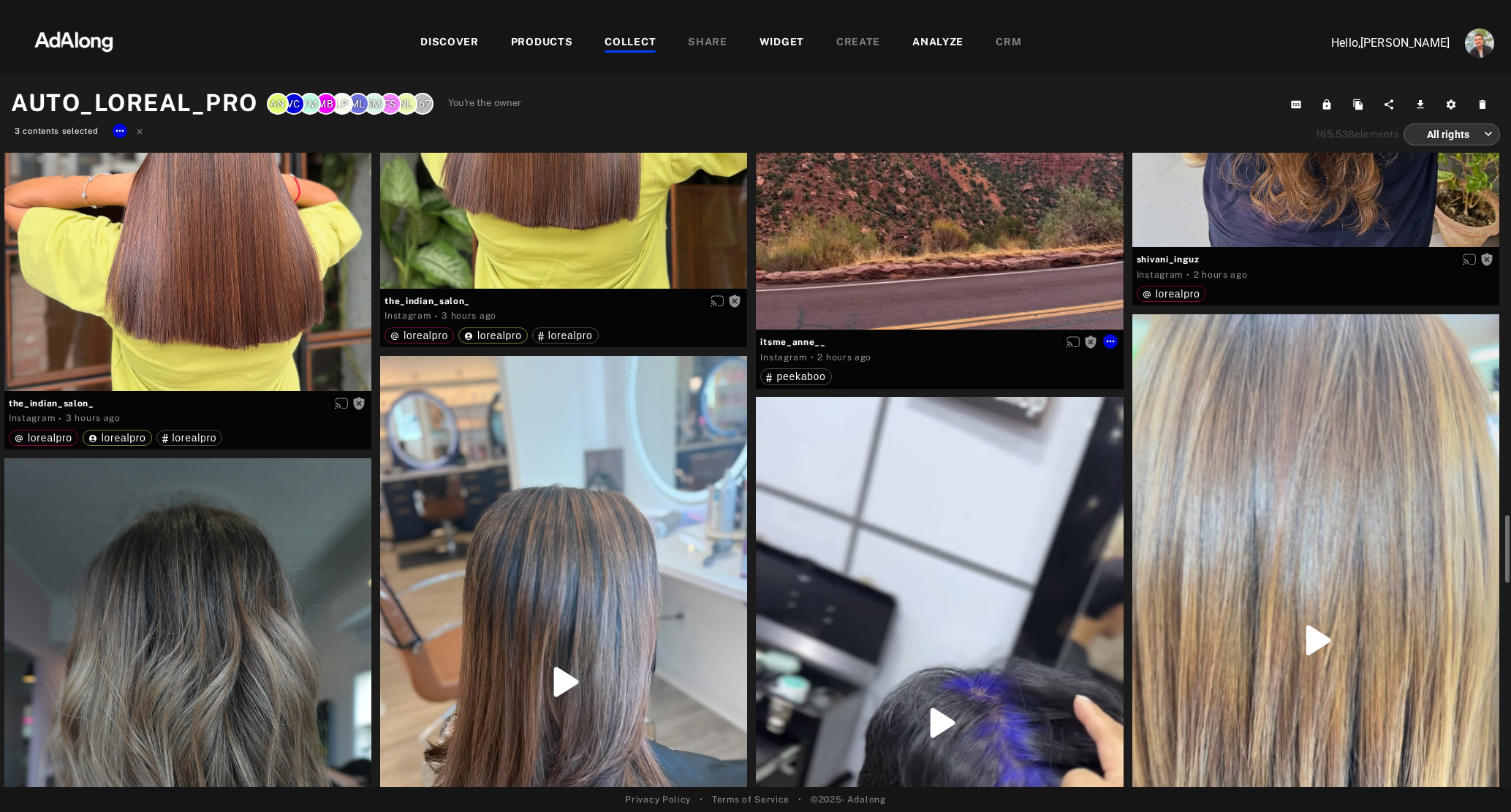
click at [976, 264] on div "Get rights" at bounding box center [939, 85] width 367 height 489
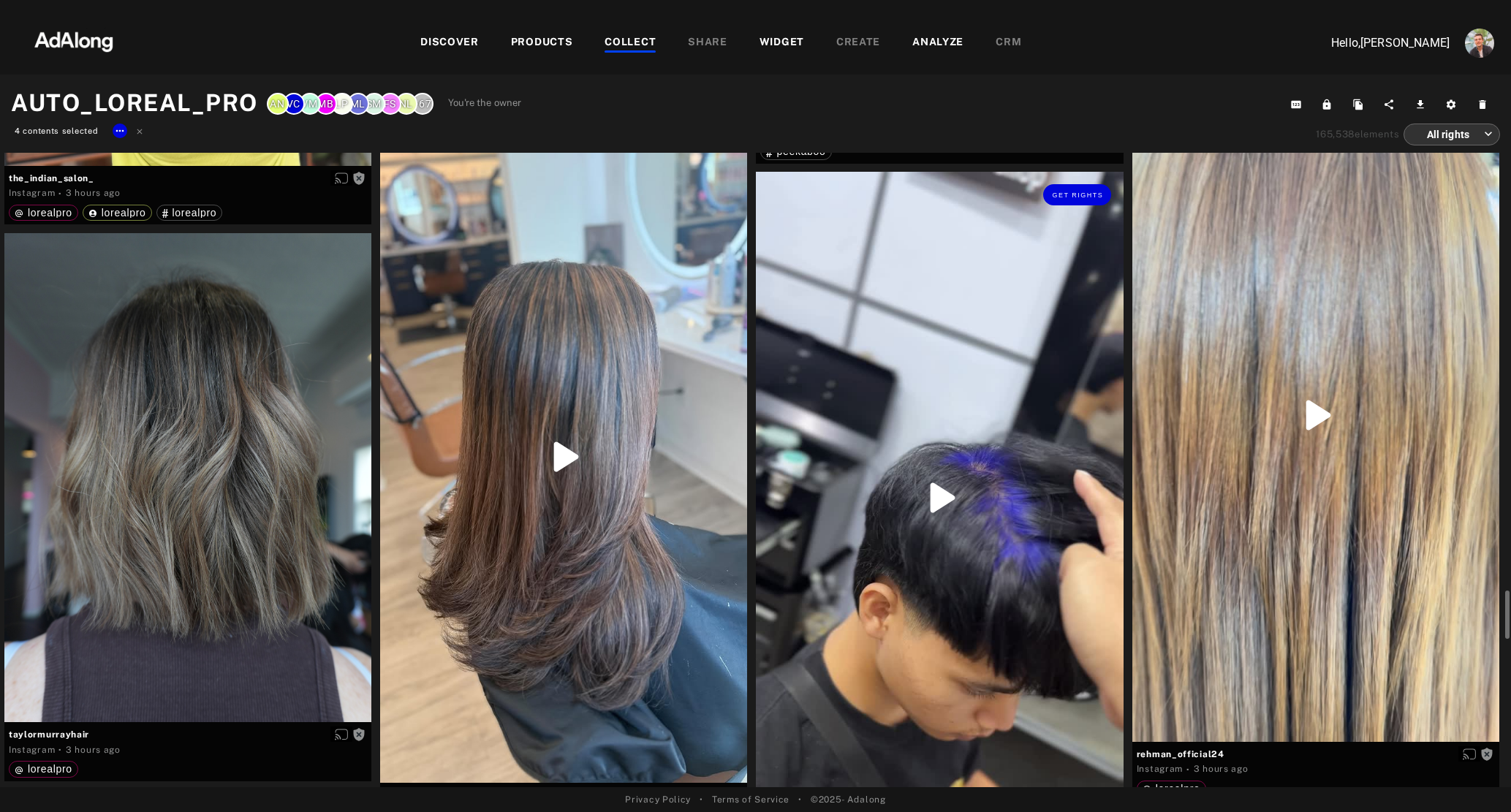
scroll to position [4209, 0]
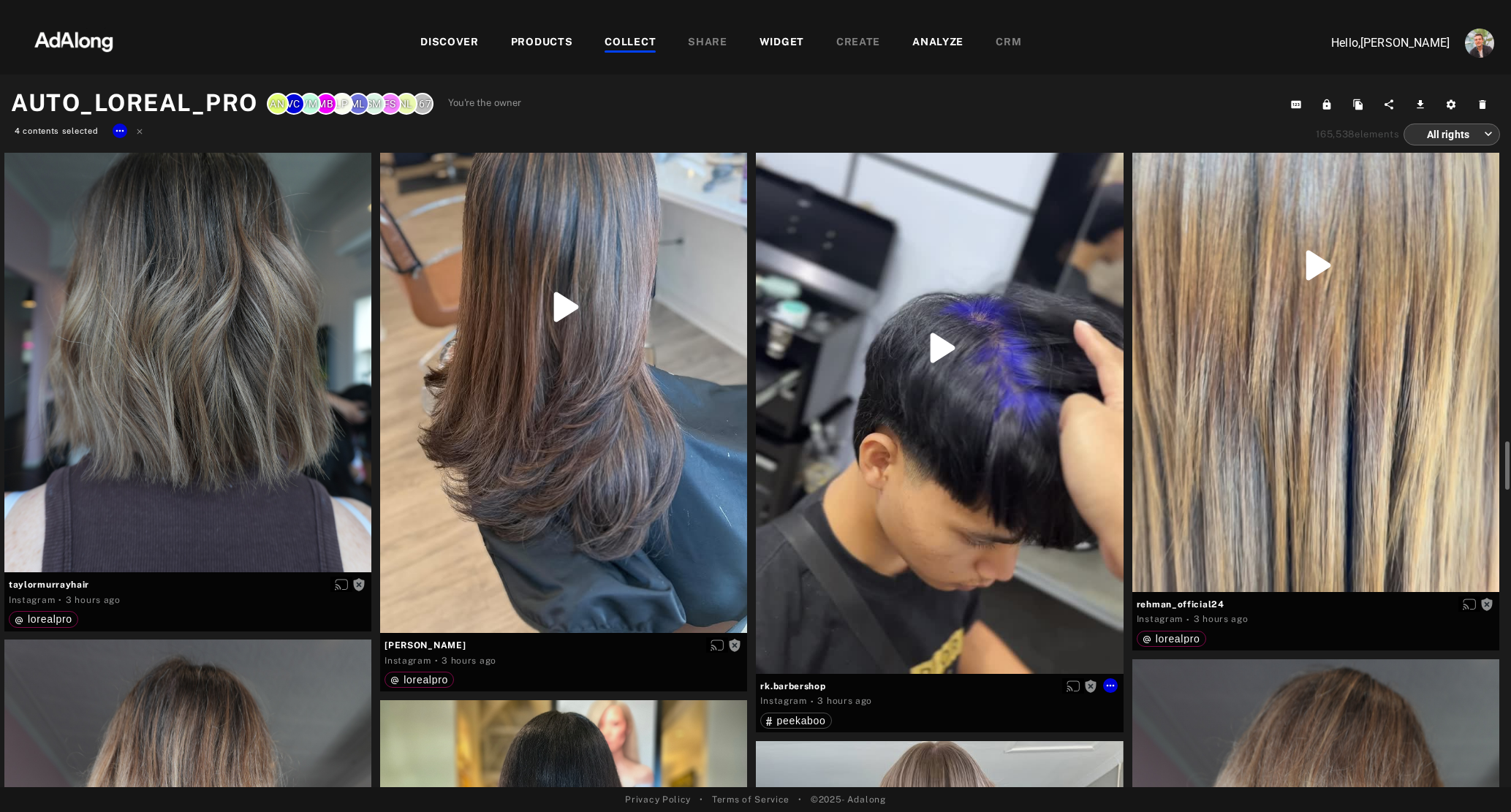
click at [920, 513] on div "Get rights" at bounding box center [939, 347] width 367 height 651
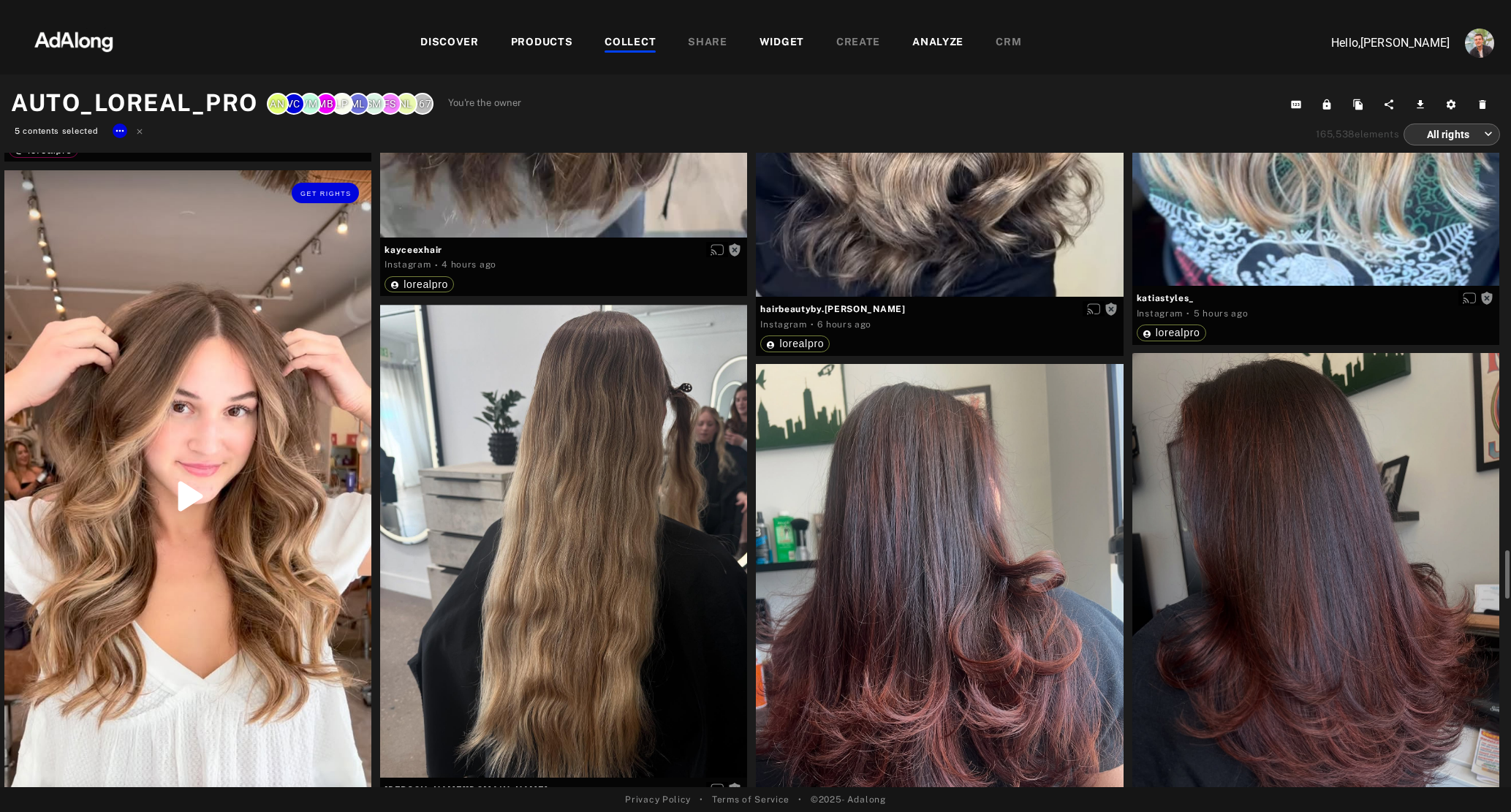
click at [169, 607] on div "Get rights" at bounding box center [187, 495] width 367 height 651
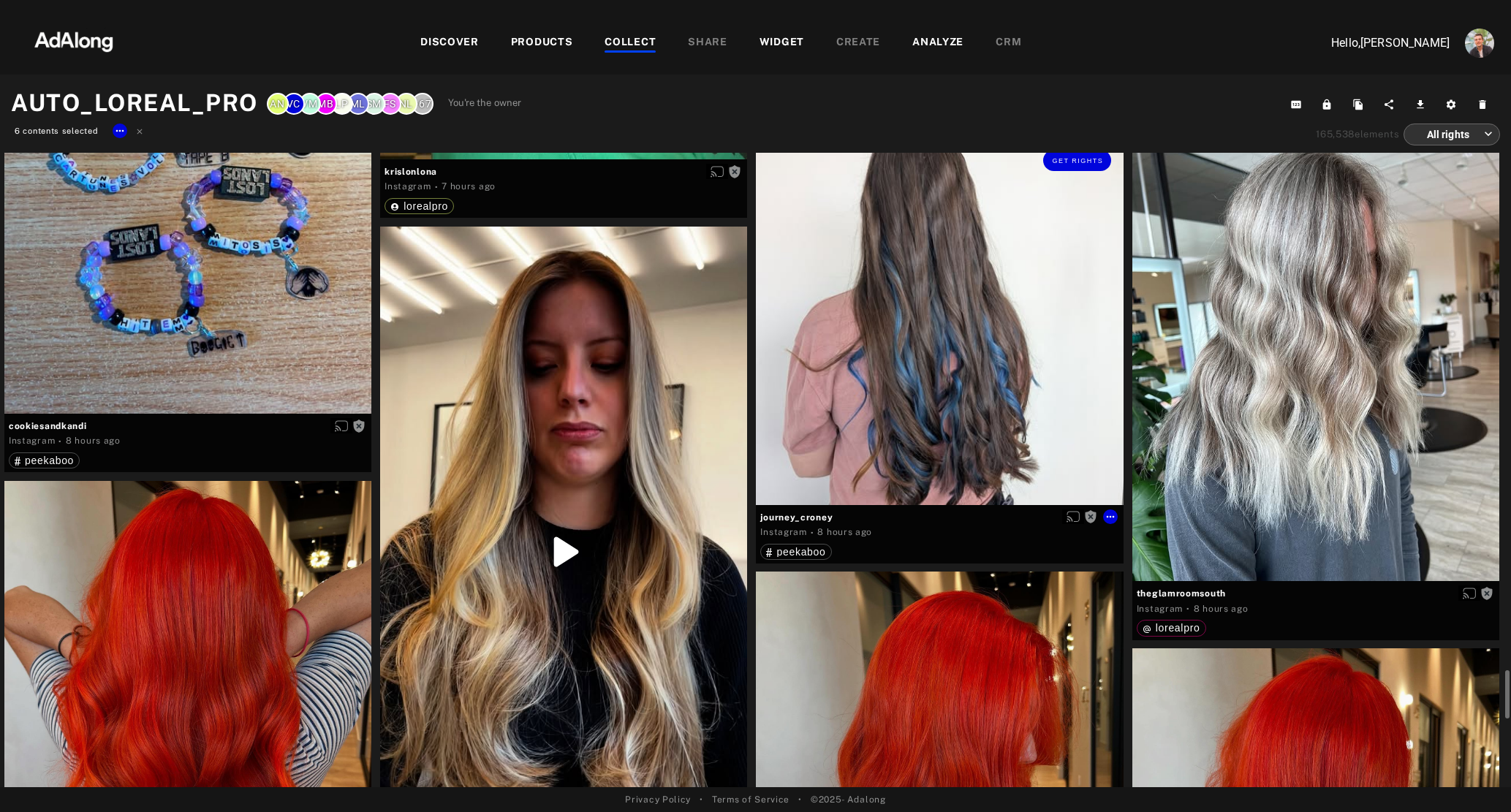
scroll to position [7859, 0]
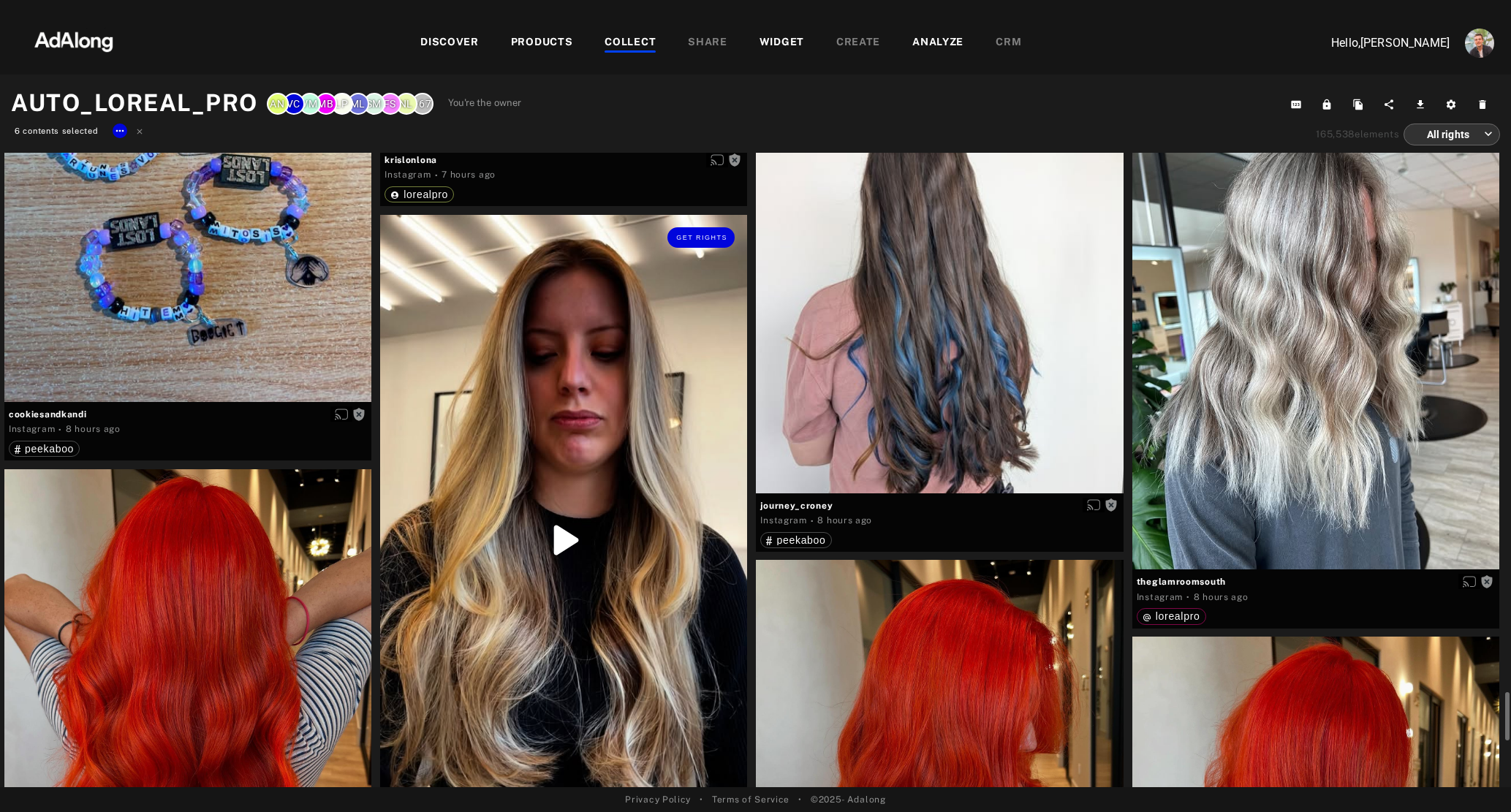
click at [604, 558] on div "Get rights" at bounding box center [563, 540] width 367 height 651
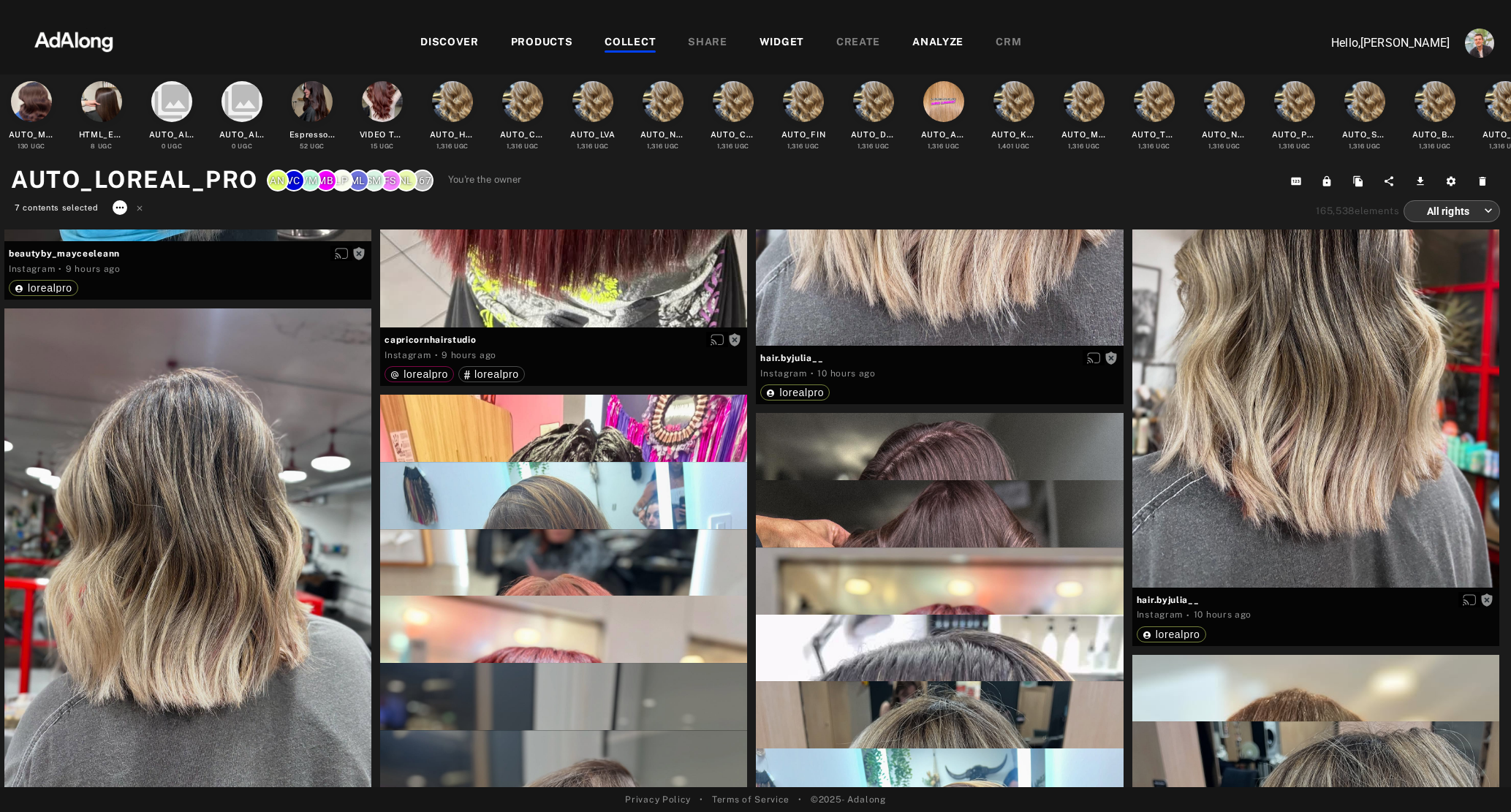
scroll to position [9746, 0]
click at [117, 129] on div "HTML_Espresso_Brunette" at bounding box center [102, 135] width 46 height 12
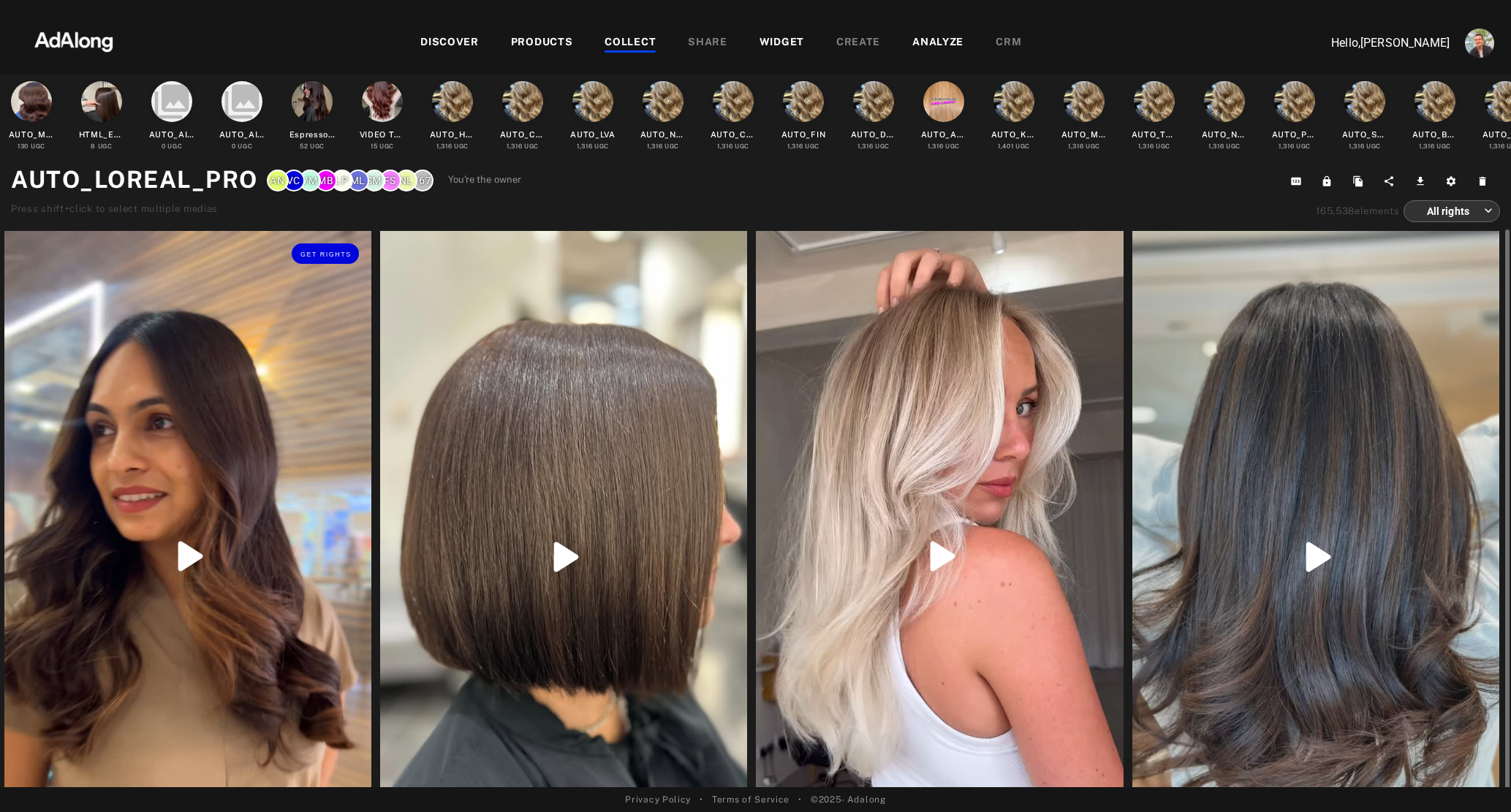
click at [246, 404] on div "Get rights" at bounding box center [187, 556] width 367 height 651
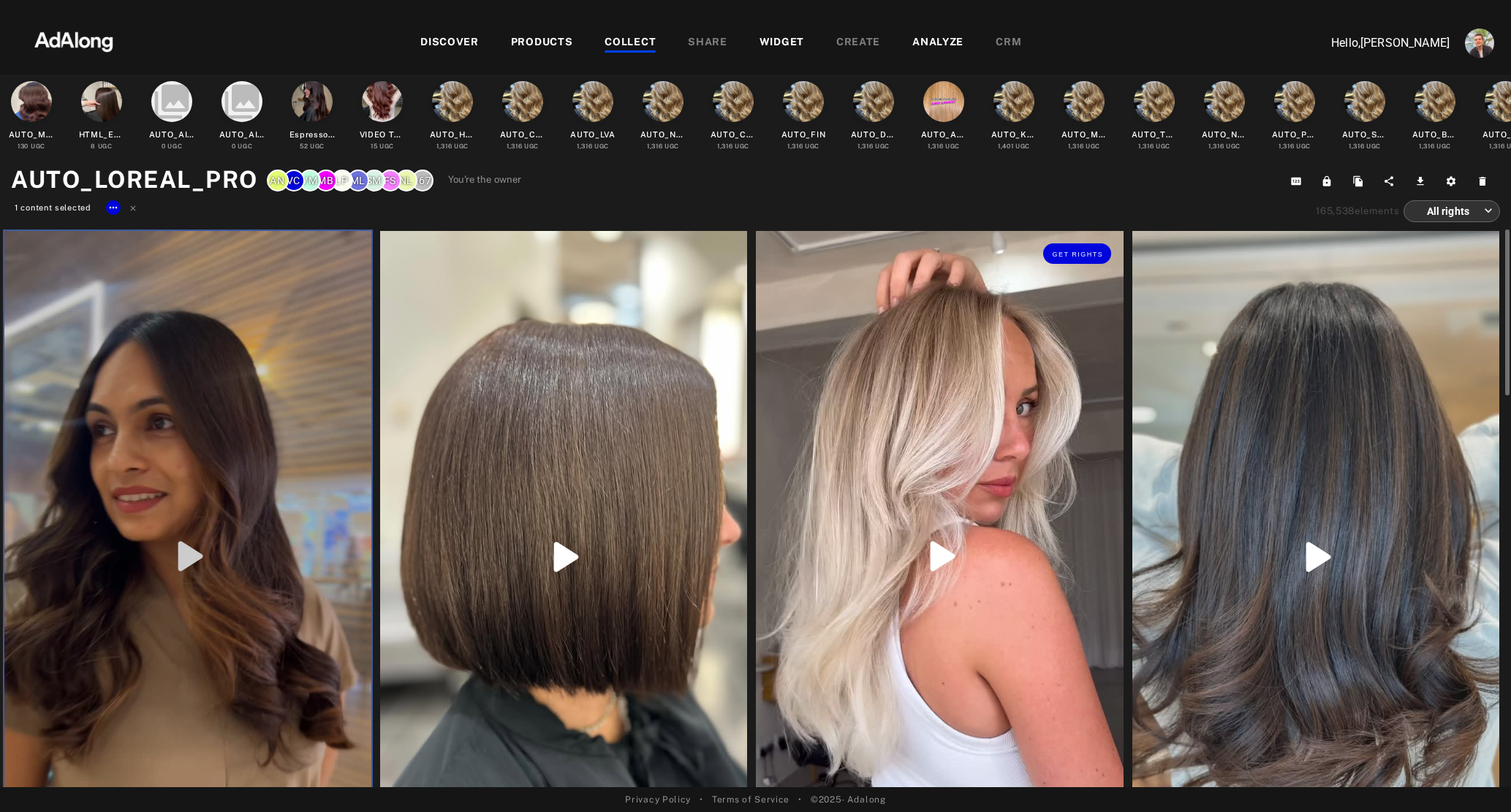
click at [895, 431] on div "Get rights" at bounding box center [939, 556] width 367 height 651
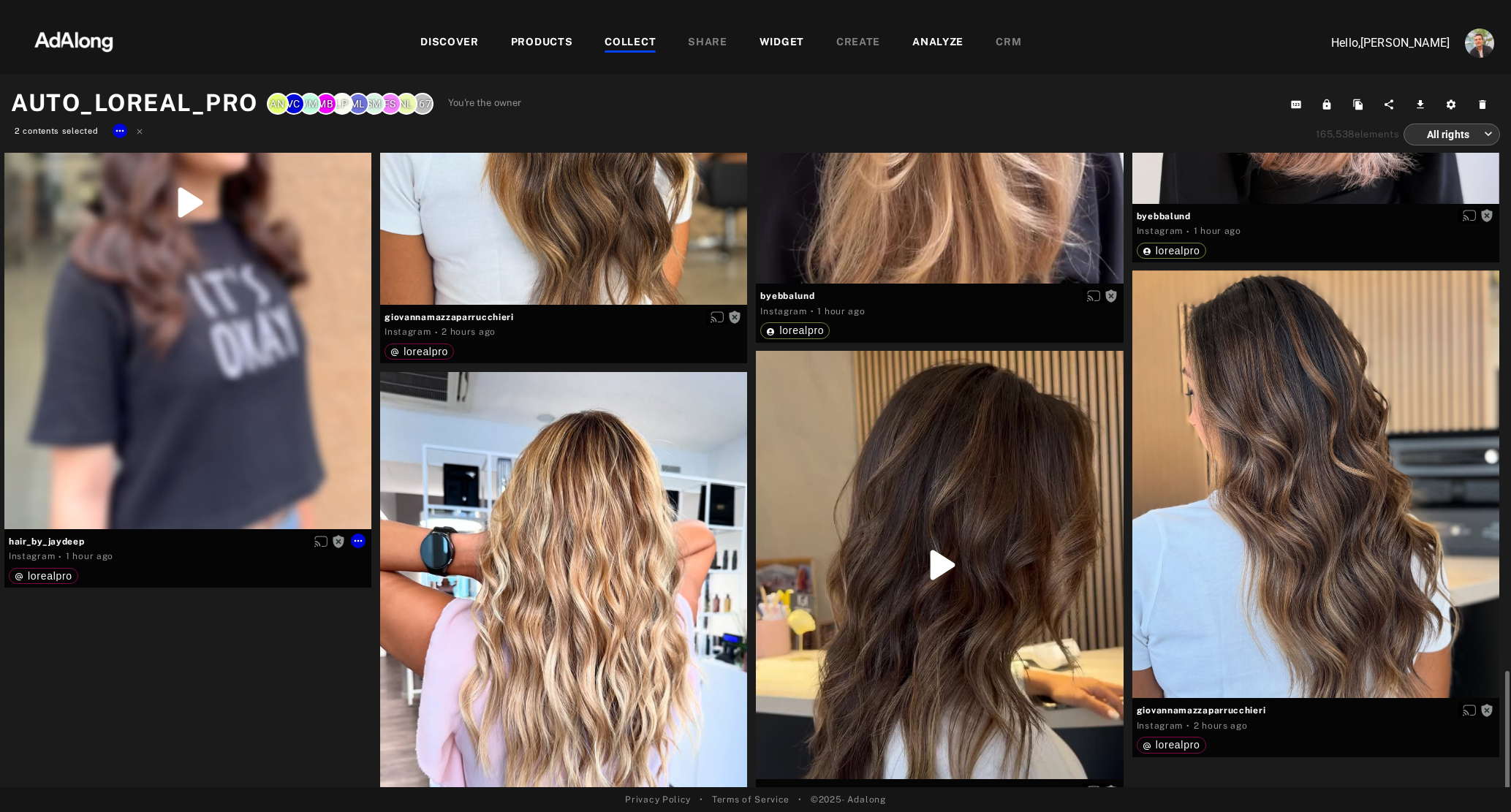
click at [322, 410] on div "Get rights" at bounding box center [187, 203] width 367 height 653
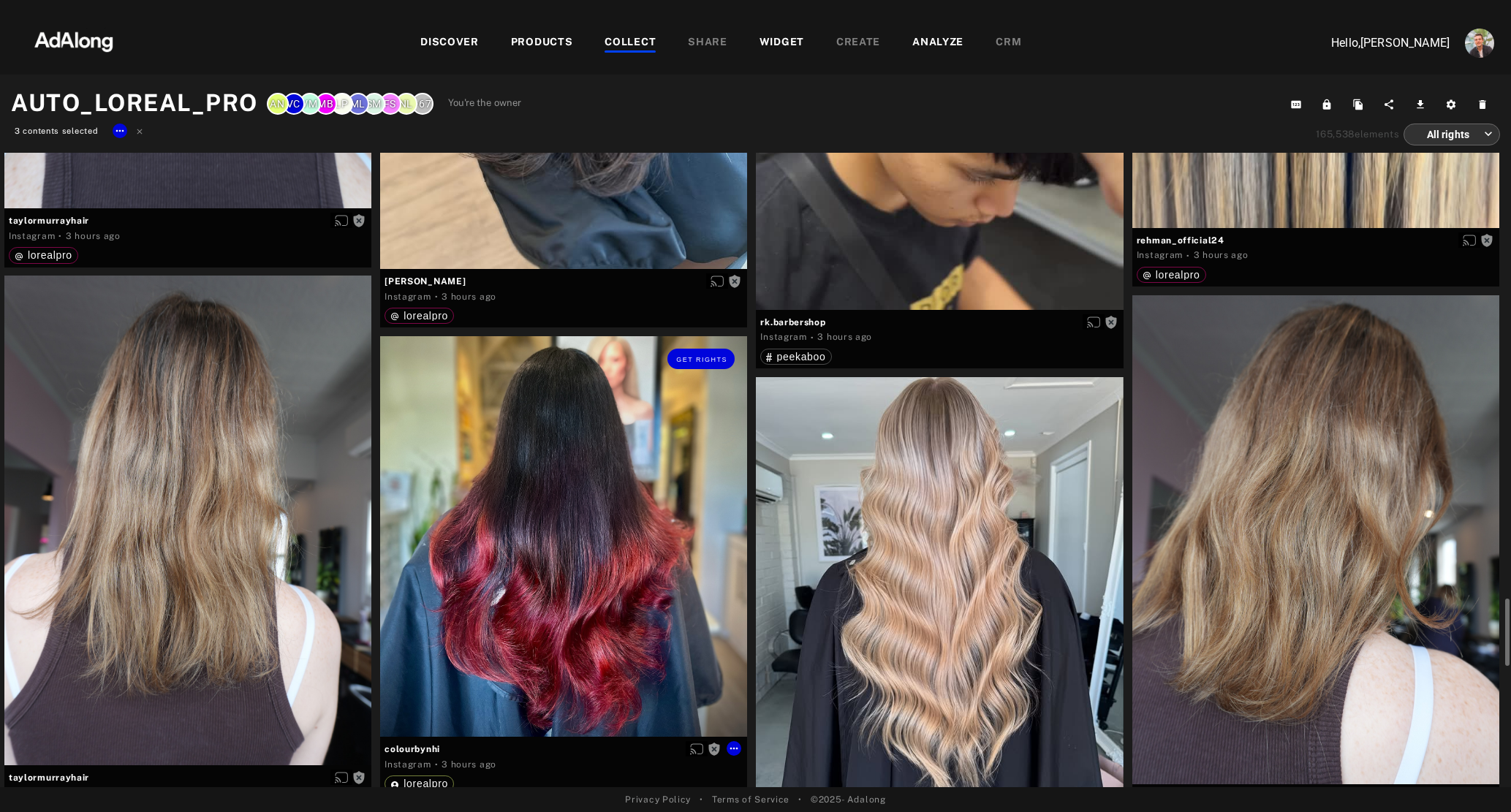
scroll to position [4585, 0]
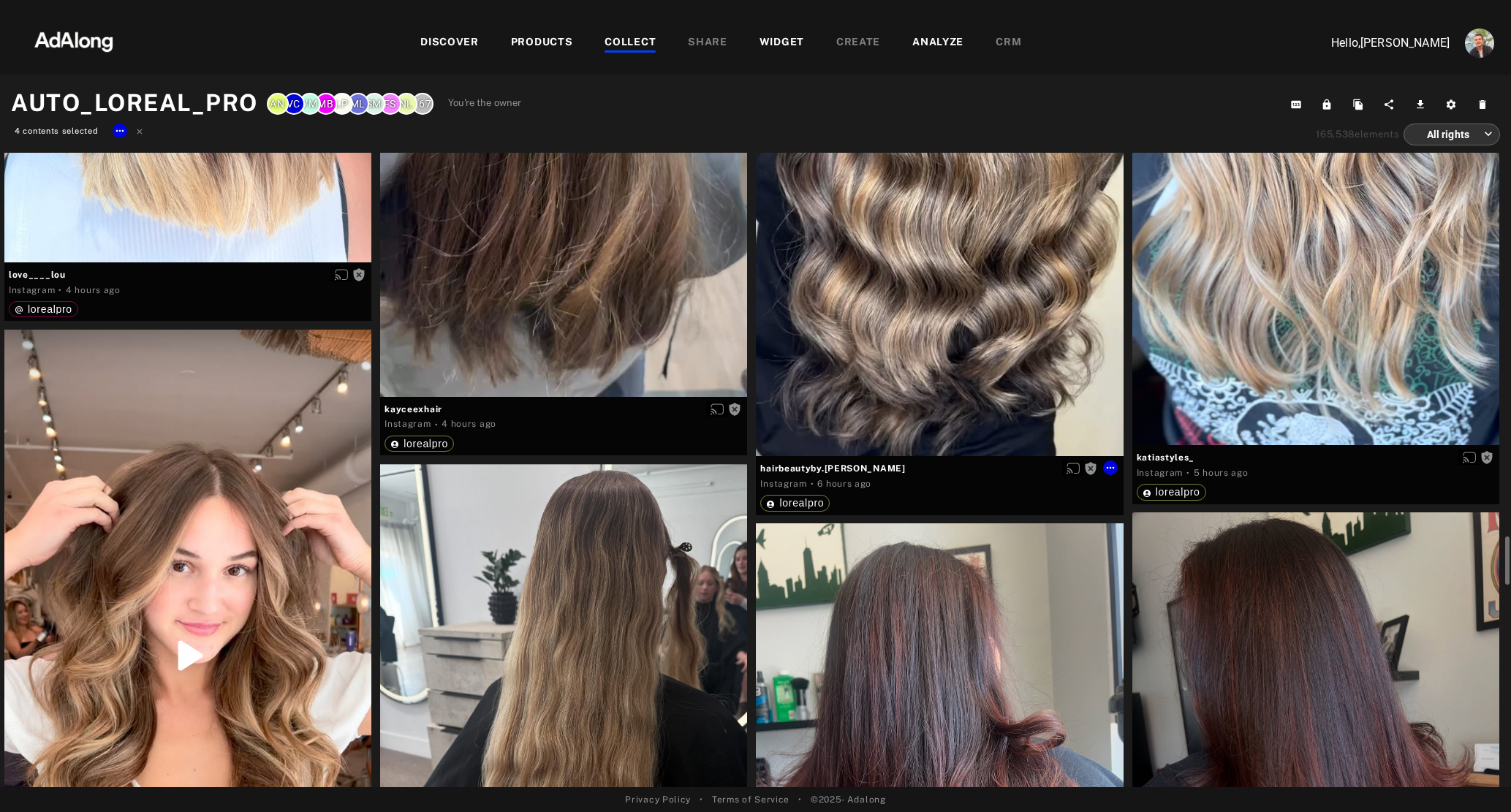
scroll to position [5633, 0]
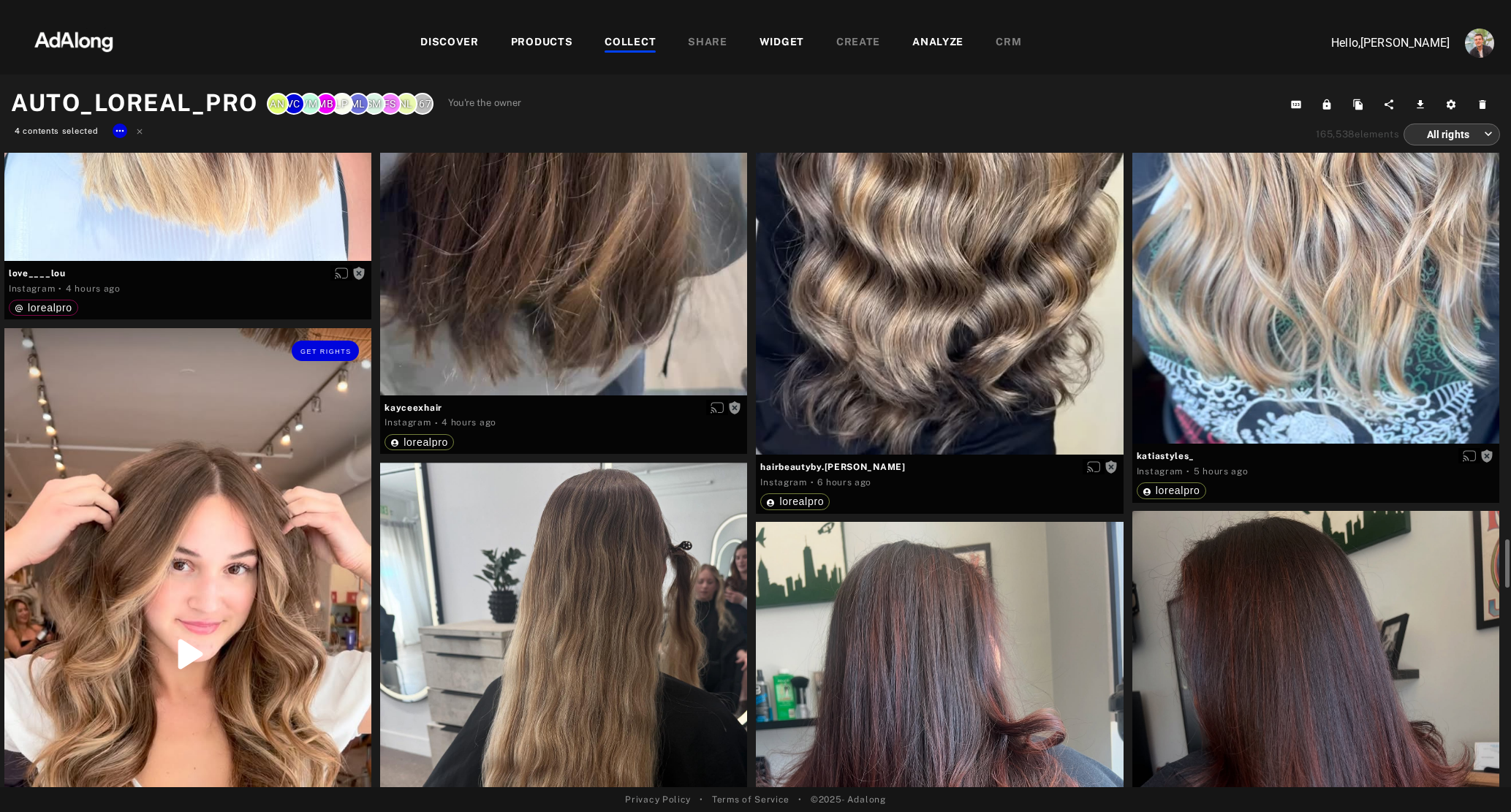
click at [241, 438] on div "Get rights" at bounding box center [187, 654] width 367 height 651
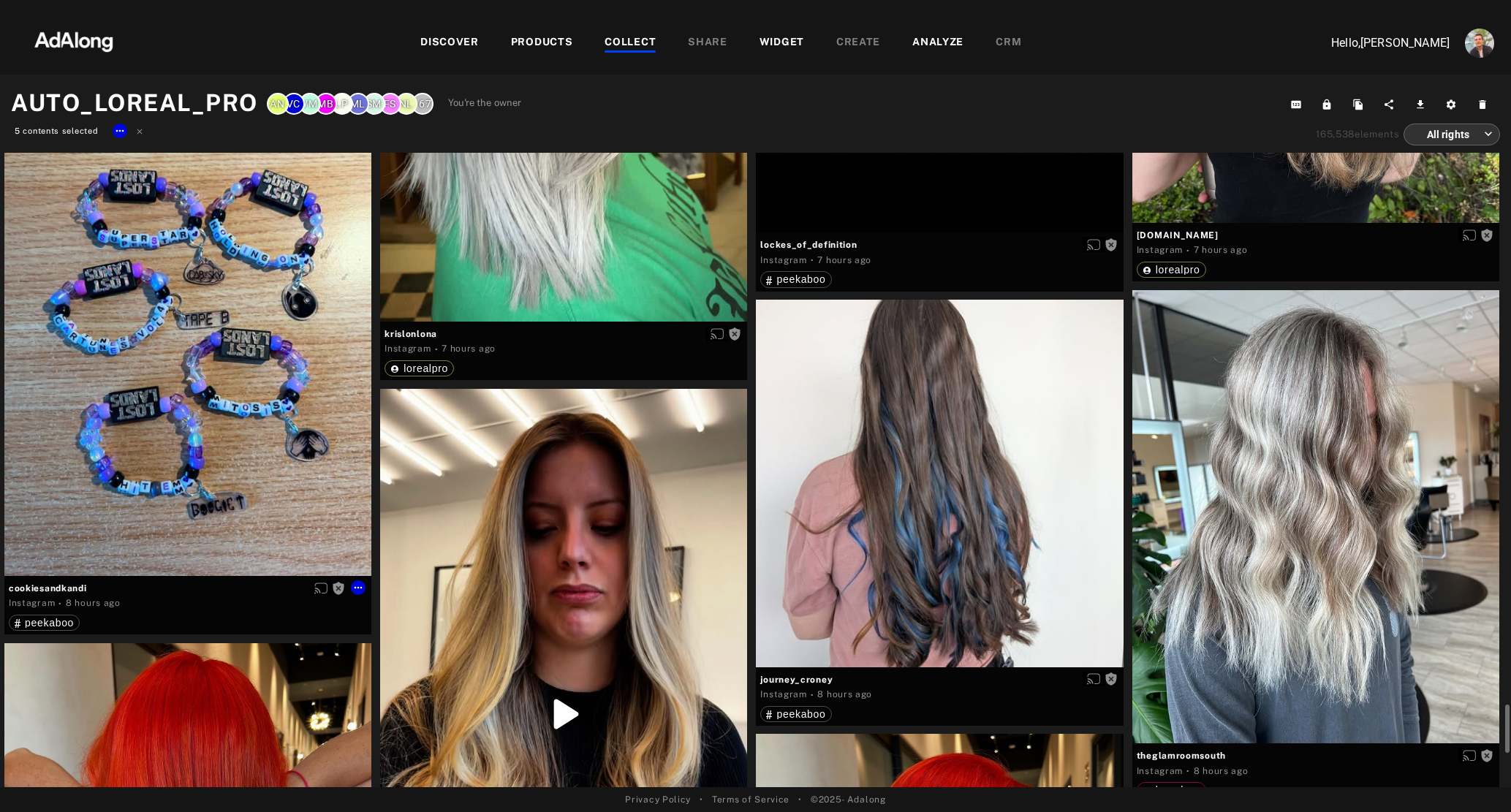
scroll to position [7725, 0]
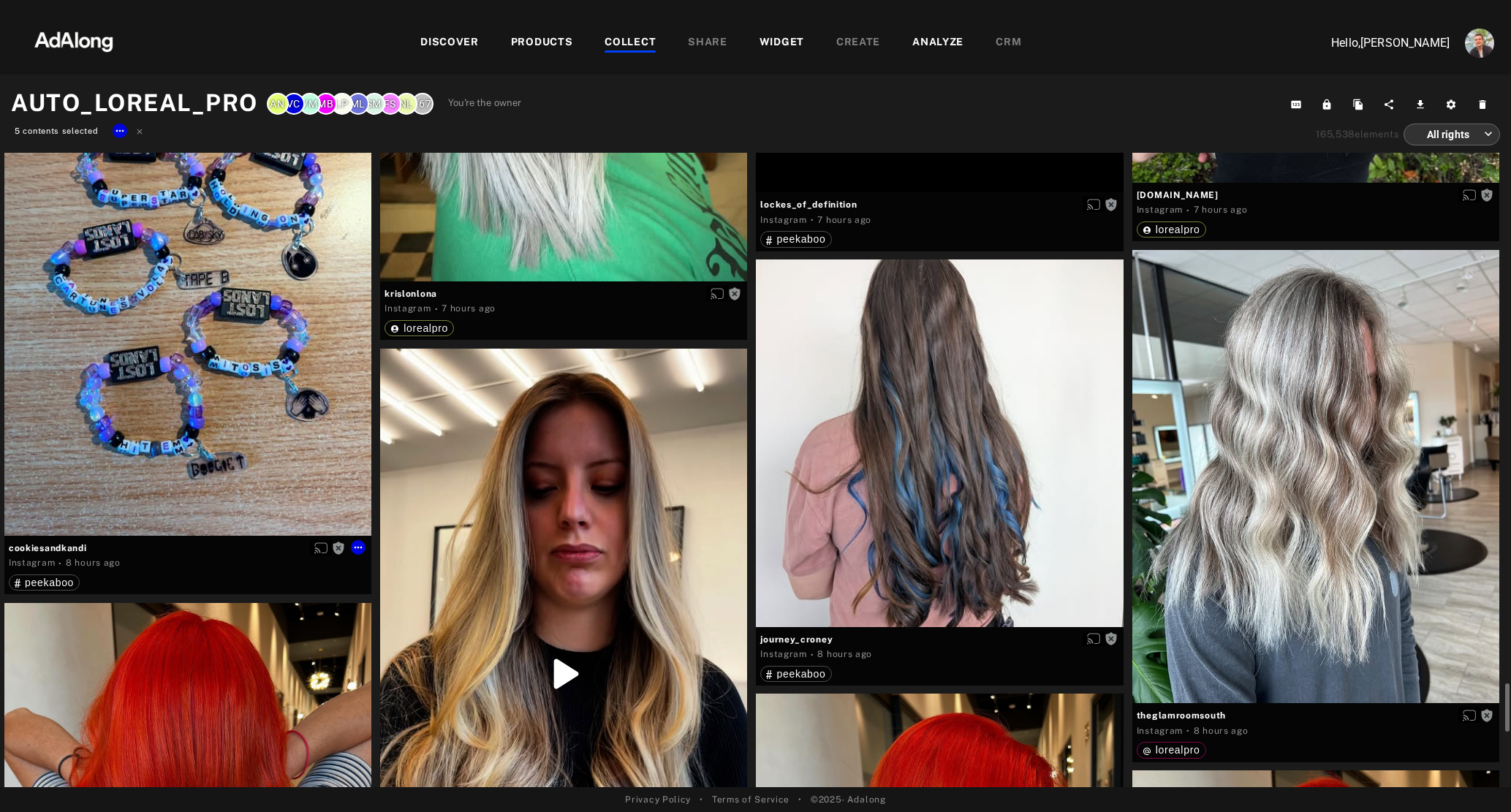
click at [195, 351] on div "Get rights" at bounding box center [187, 291] width 367 height 489
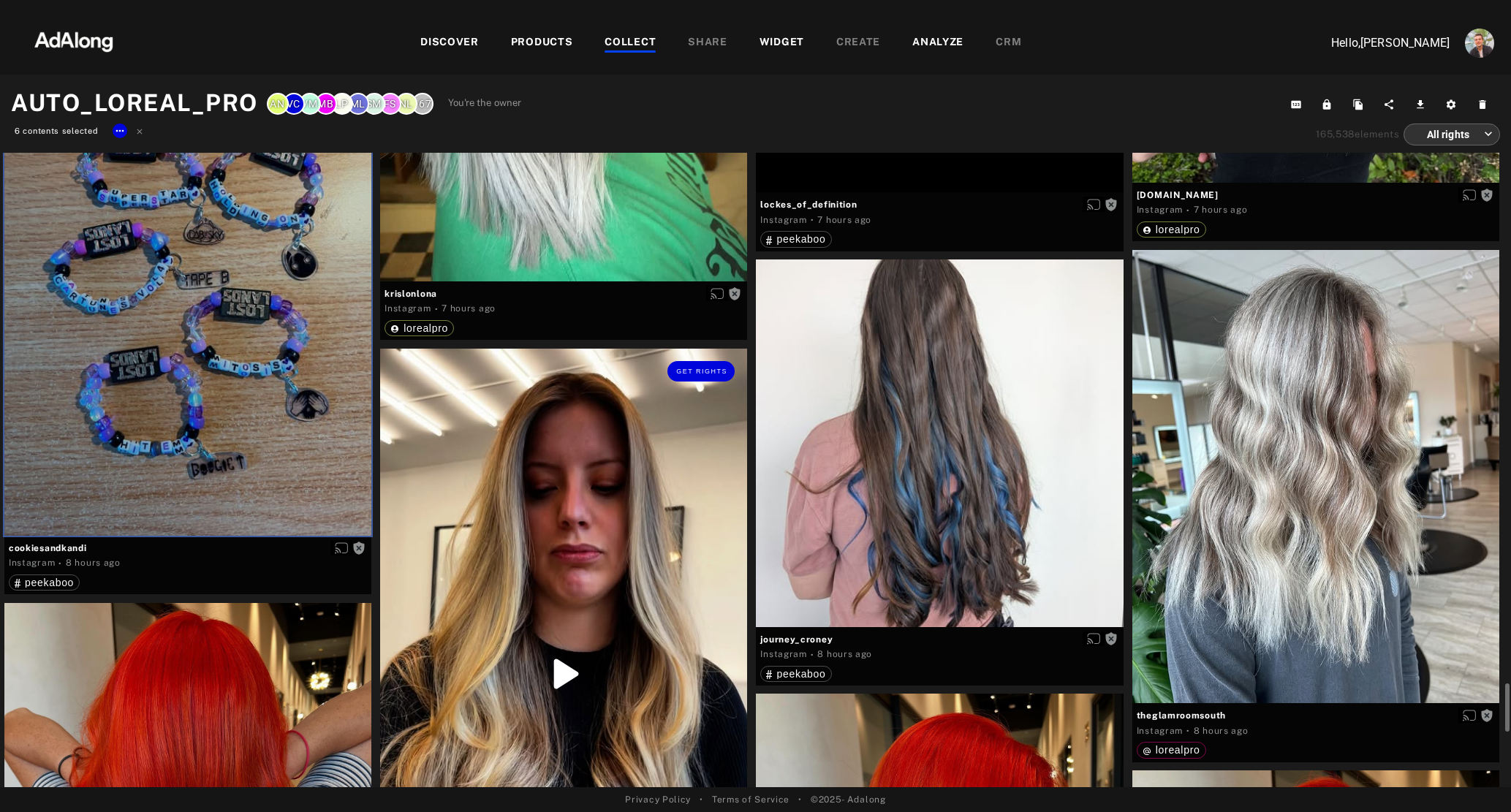
click at [539, 551] on div "Get rights" at bounding box center [563, 674] width 367 height 651
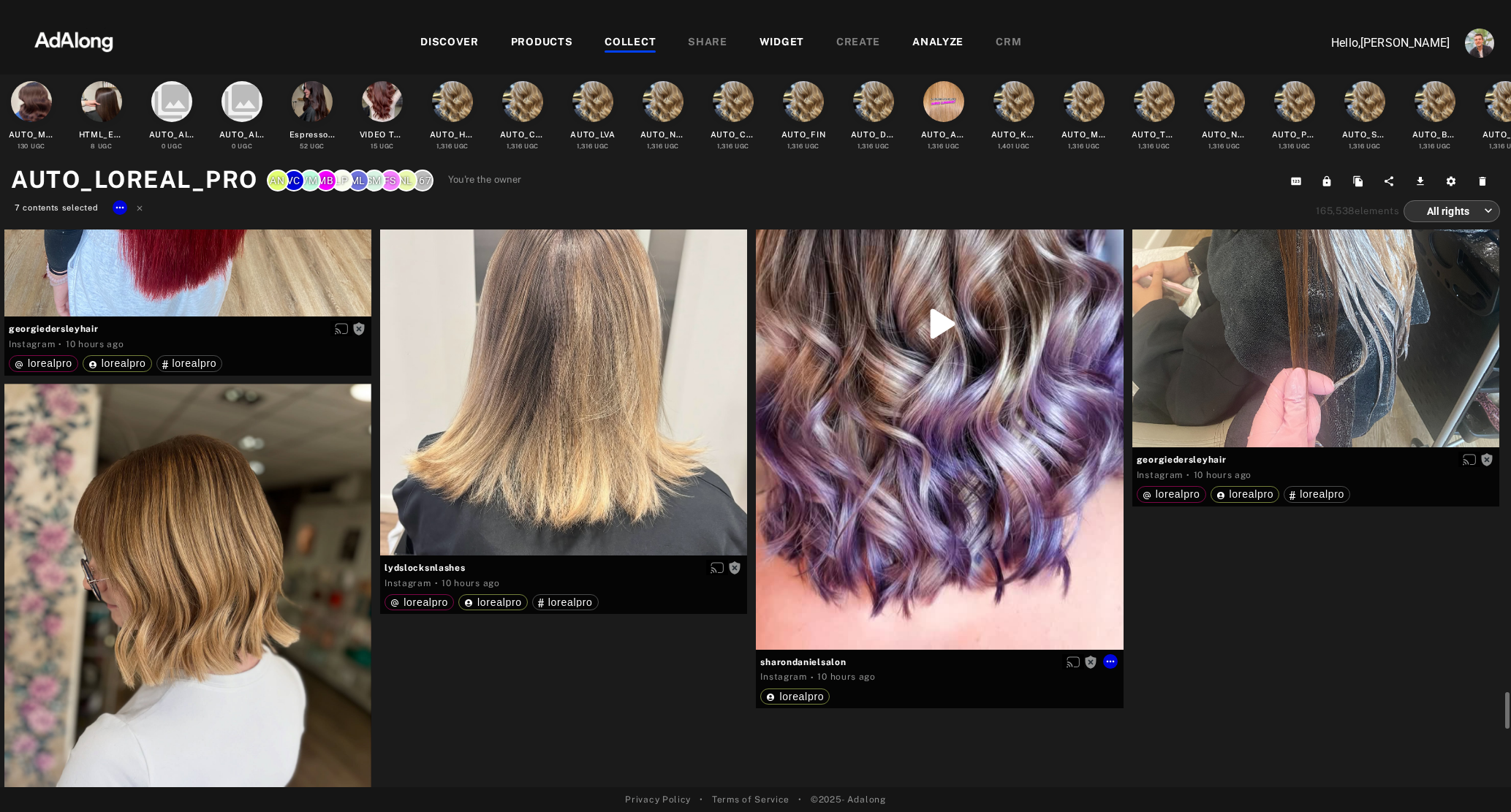
scroll to position [12756, 0]
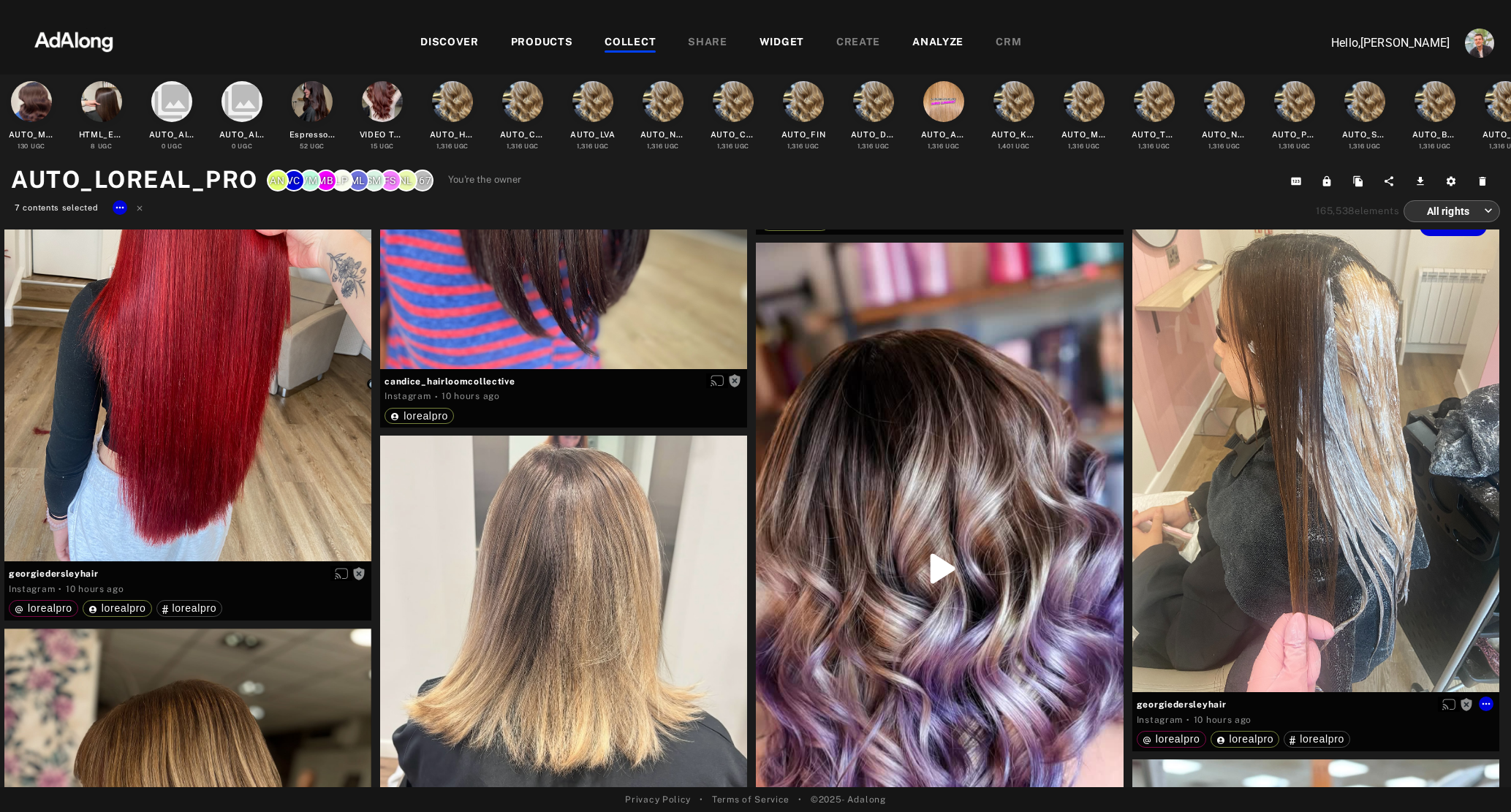
click at [1367, 423] on div "Get rights" at bounding box center [1316, 447] width 367 height 489
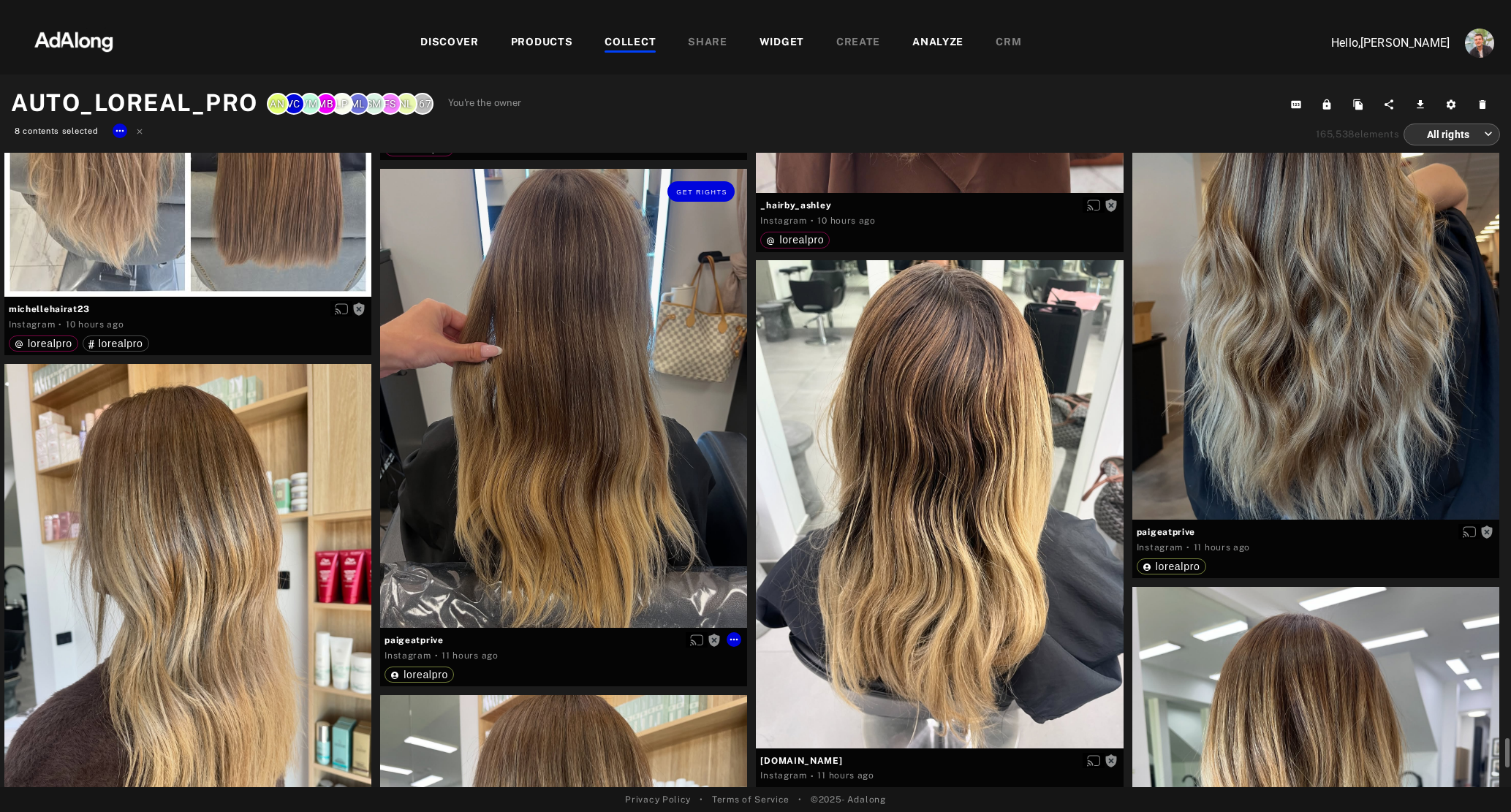
scroll to position [14019, 0]
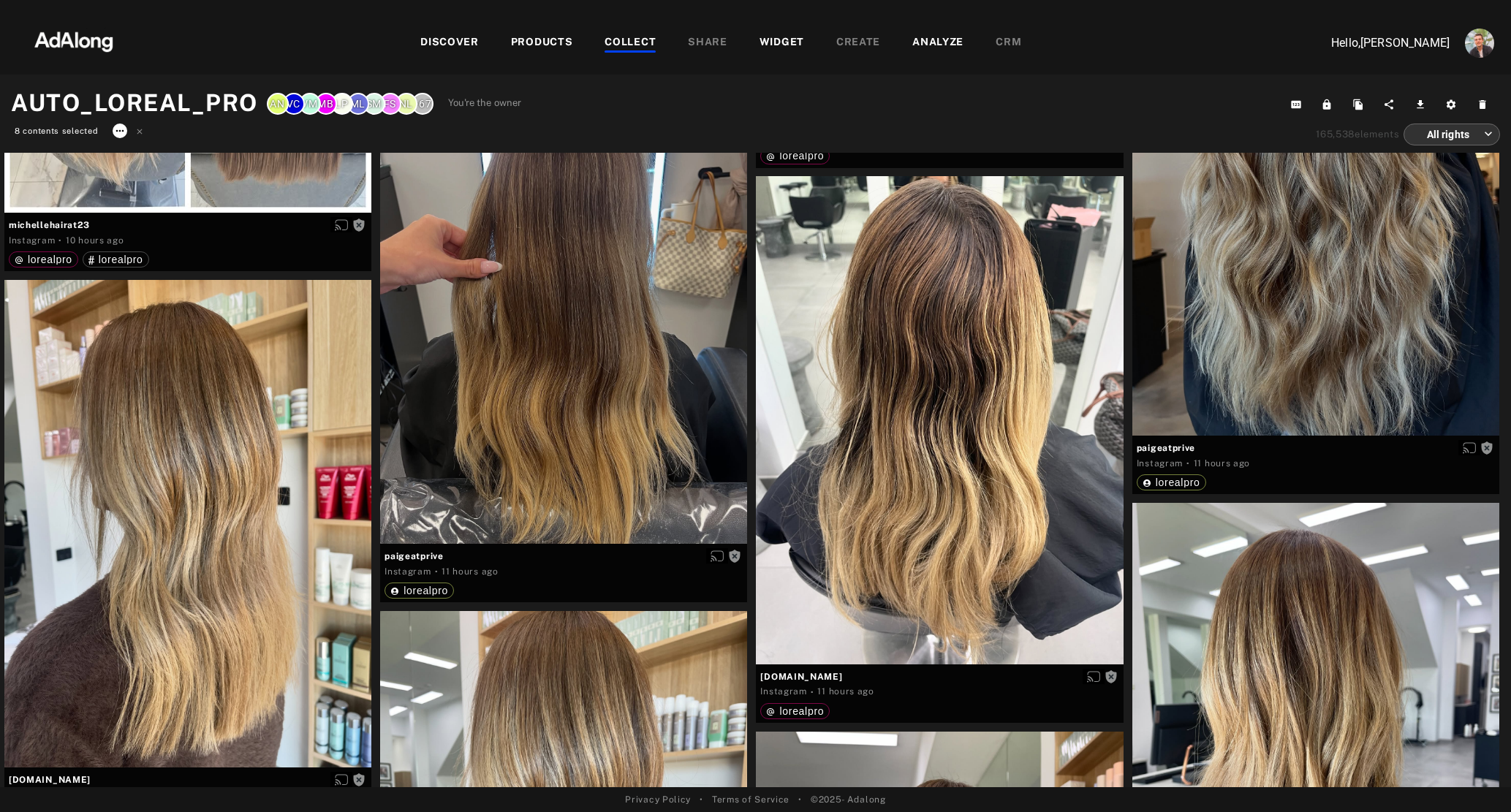
click at [118, 132] on icon at bounding box center [120, 131] width 11 height 11
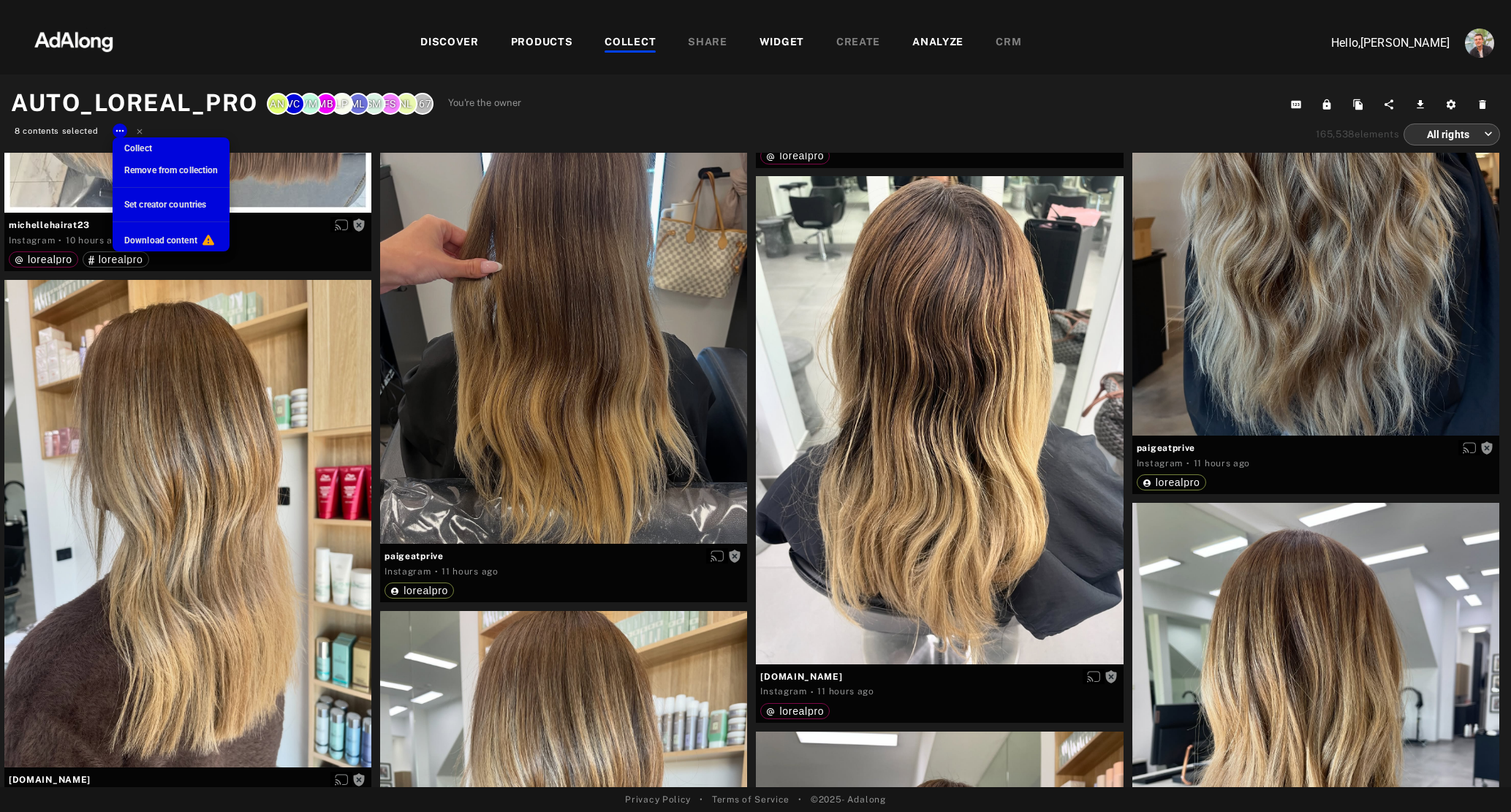
click at [159, 172] on span "Remove from collection" at bounding box center [171, 170] width 94 height 10
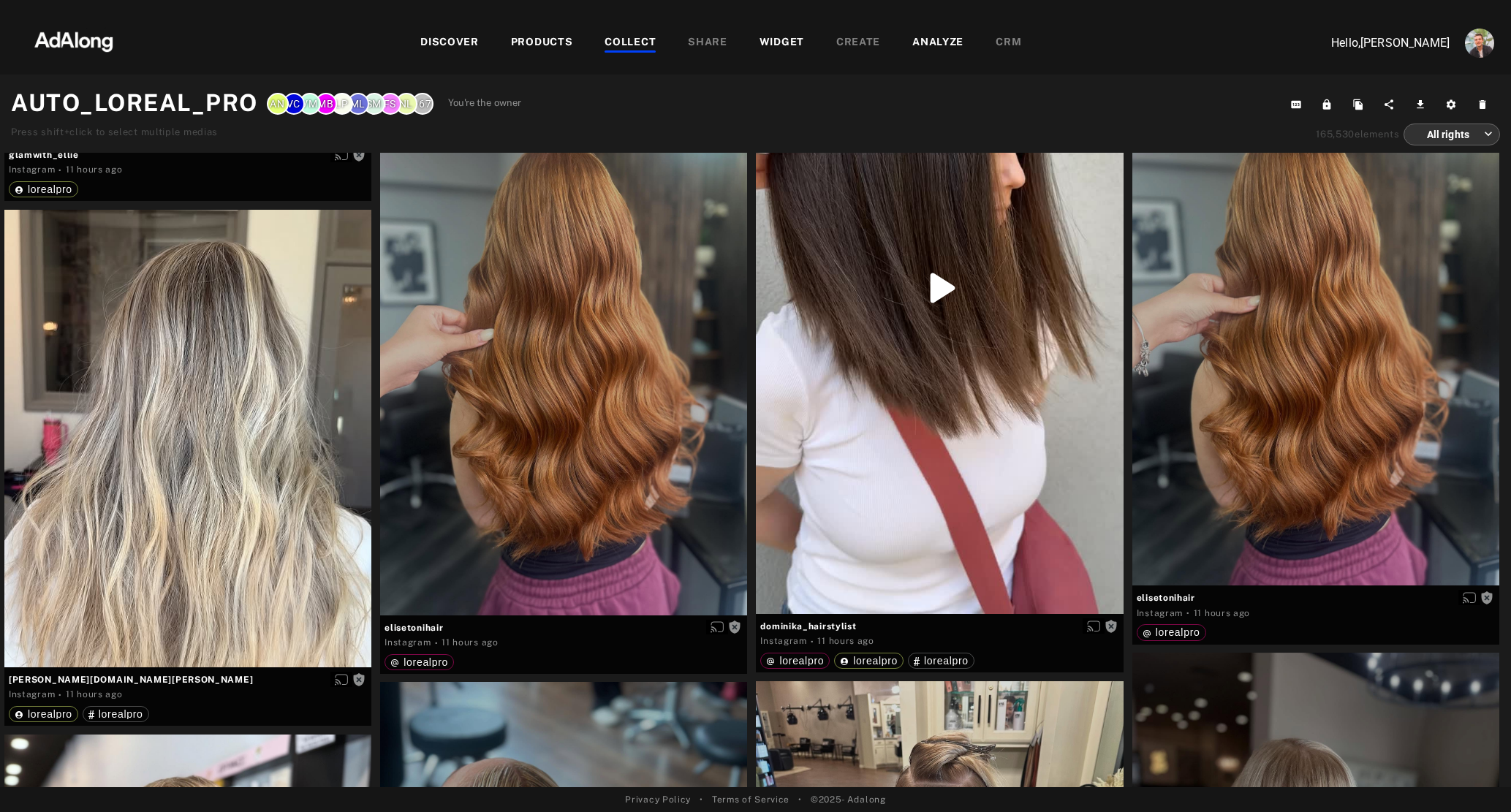
click at [76, 47] on img at bounding box center [74, 39] width 129 height 44
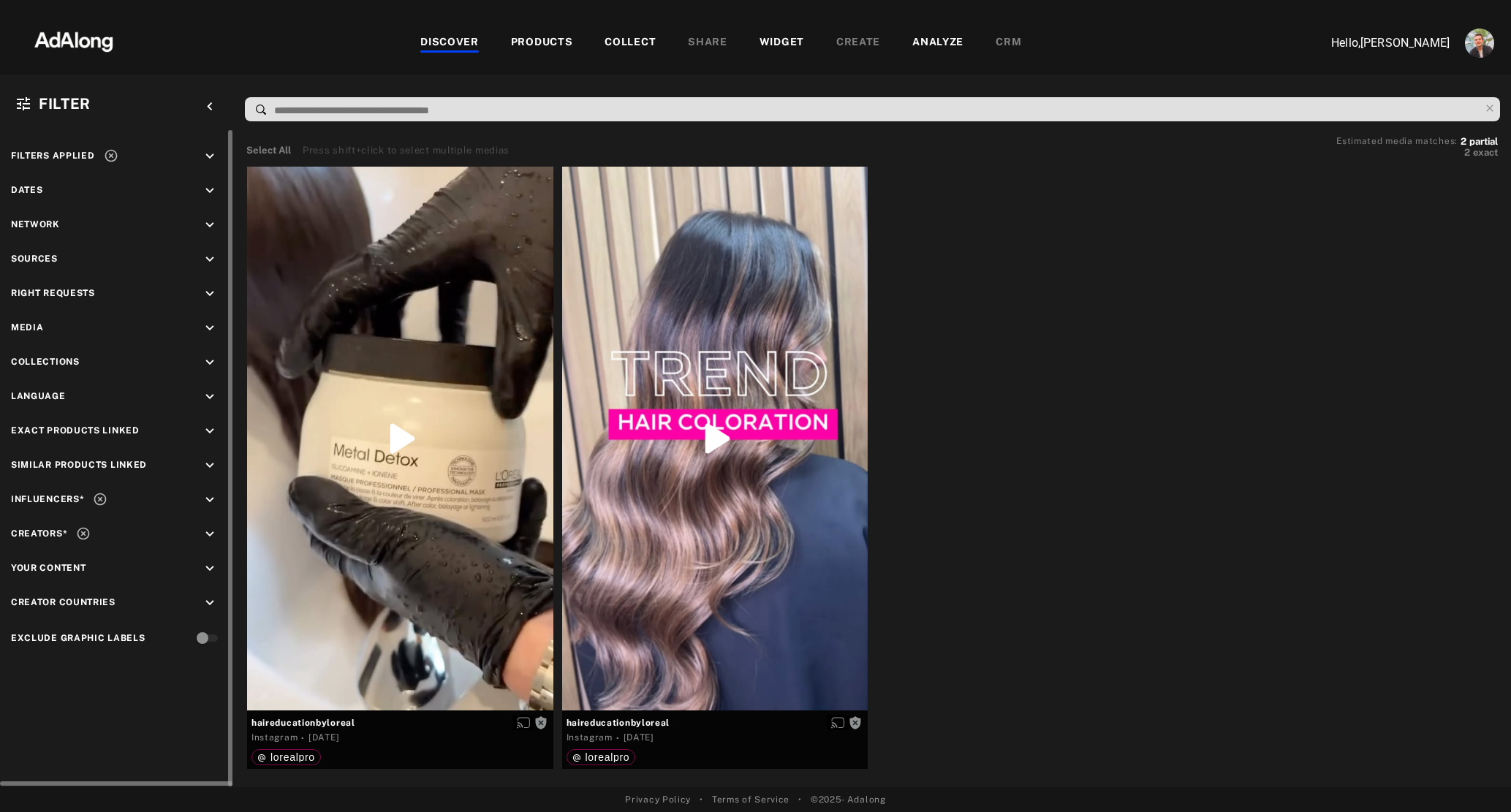
click at [95, 496] on icon at bounding box center [100, 499] width 12 height 12
